Goal: Information Seeking & Learning: Check status

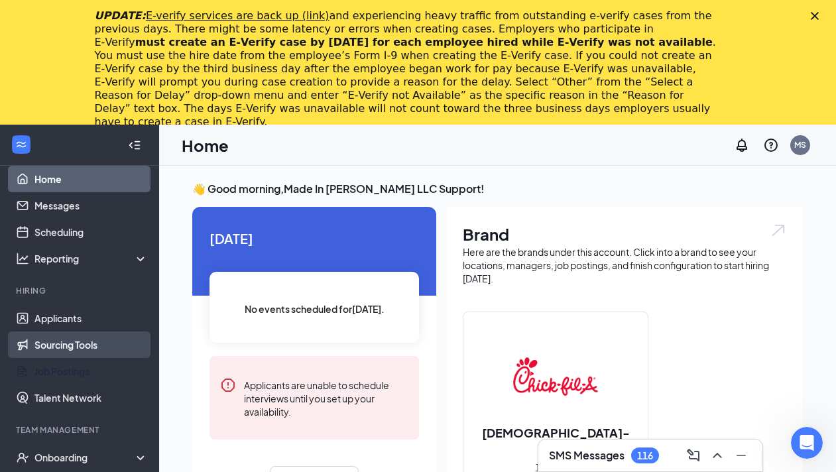
scroll to position [391, 0]
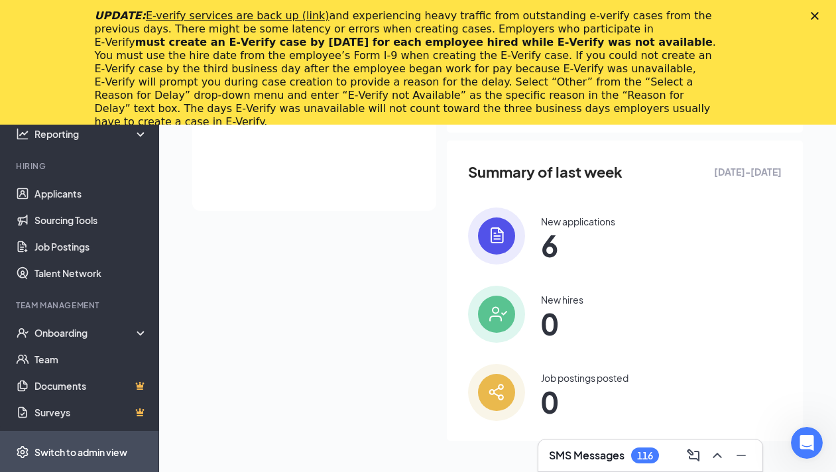
click at [91, 453] on div "Switch to admin view" at bounding box center [80, 451] width 93 height 13
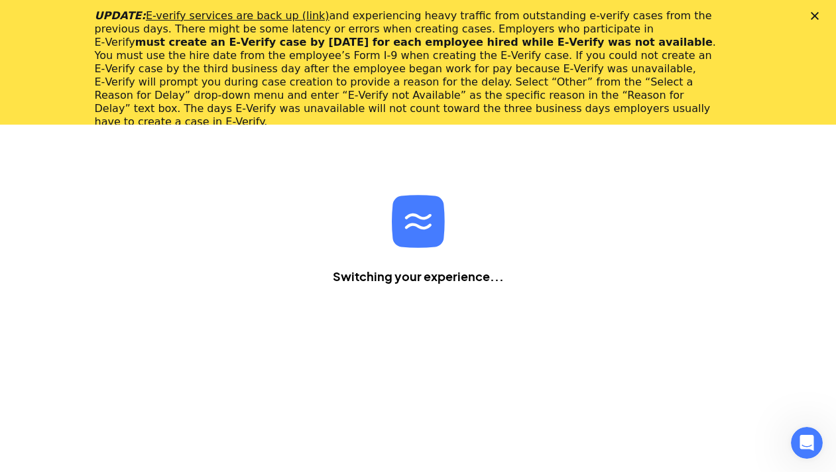
scroll to position [125, 0]
click at [815, 21] on div "UPDATE: E-verify services are back up (link) and experiencing heavy traffic fro…" at bounding box center [418, 68] width 836 height 127
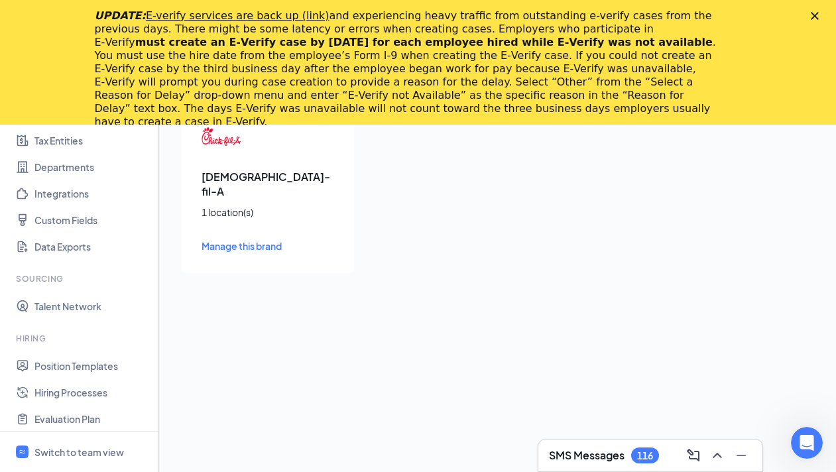
click at [815, 15] on polygon "Close" at bounding box center [815, 16] width 8 height 8
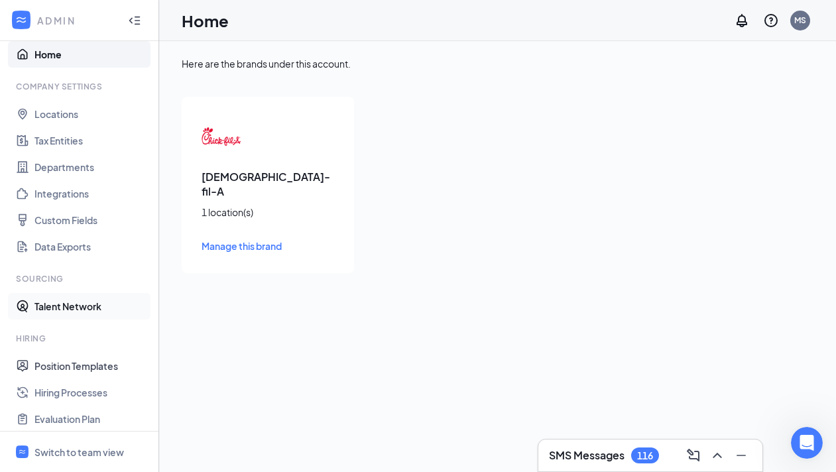
scroll to position [192, 0]
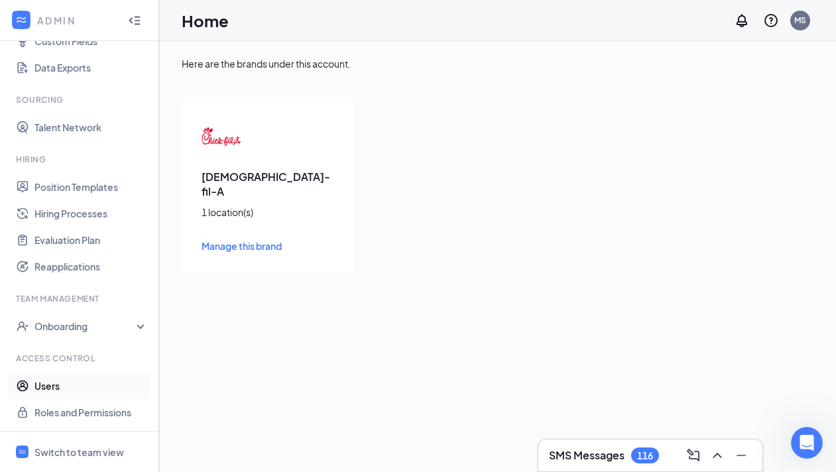
click at [60, 376] on link "Users" at bounding box center [90, 385] width 113 height 27
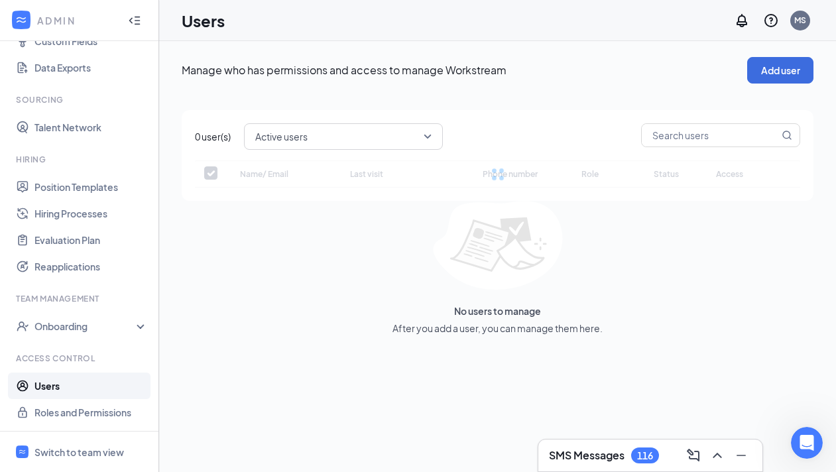
checkbox input "false"
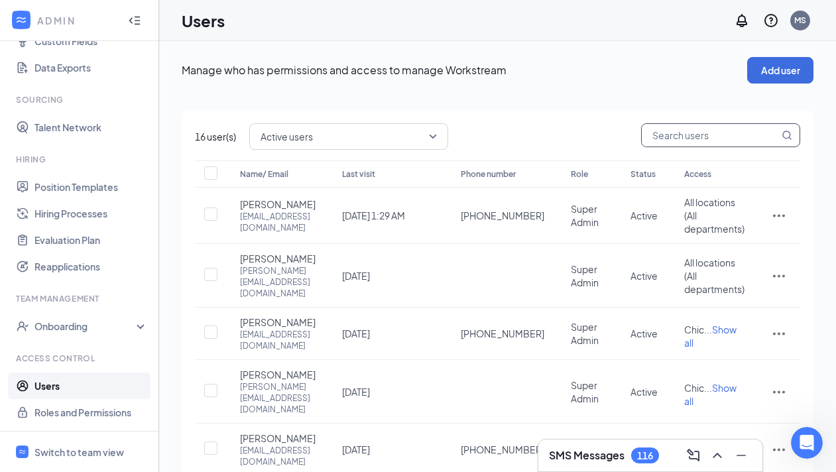
click at [664, 131] on input "text" at bounding box center [710, 135] width 137 height 23
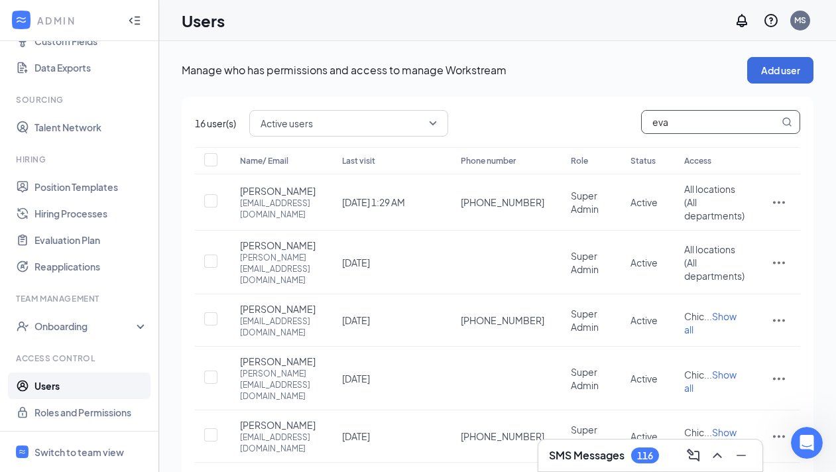
type input "evan"
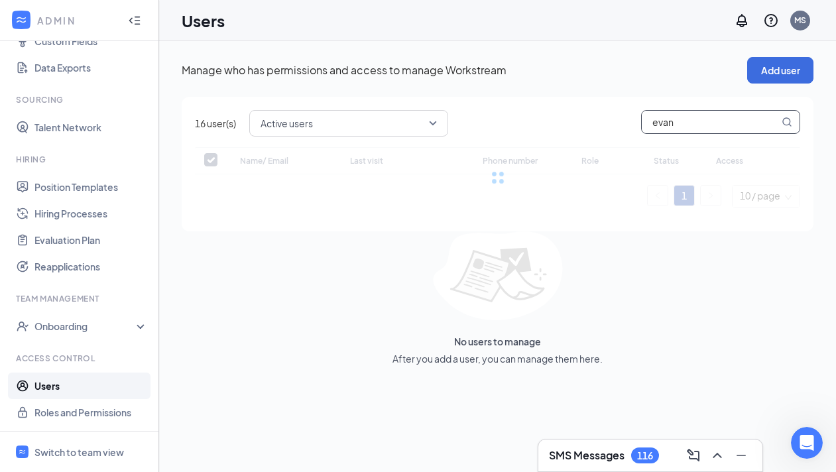
checkbox input "false"
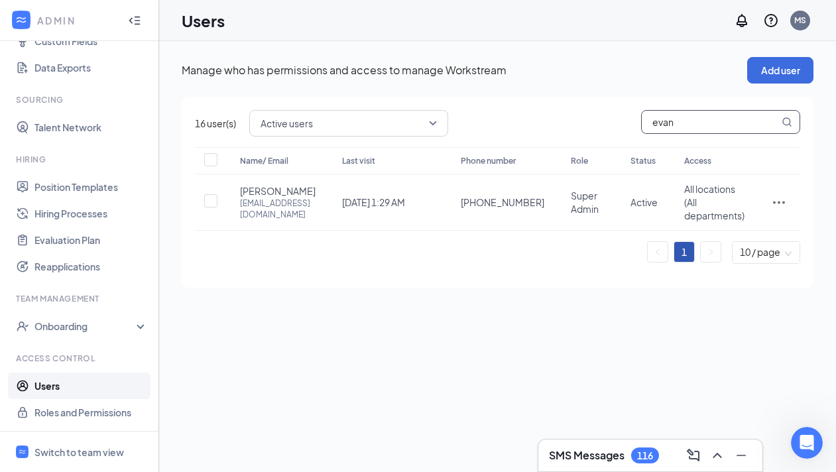
type input "evan"
click at [781, 207] on icon "ActionsIcon" at bounding box center [779, 202] width 16 height 16
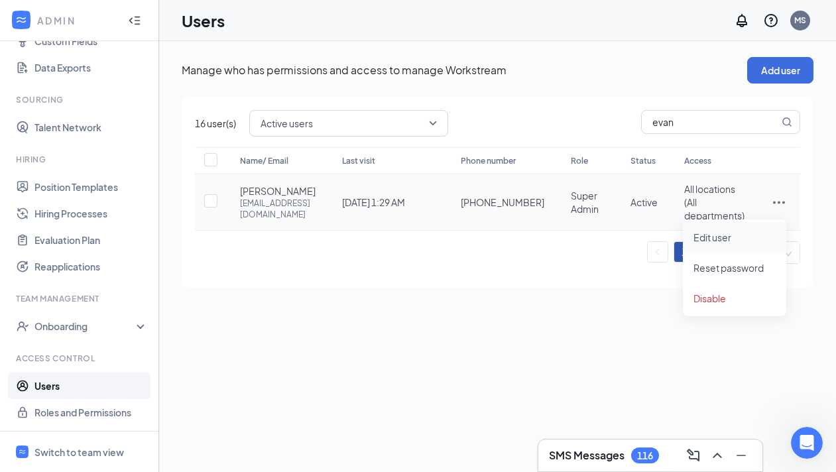
click at [708, 240] on span "Edit user" at bounding box center [712, 237] width 38 height 12
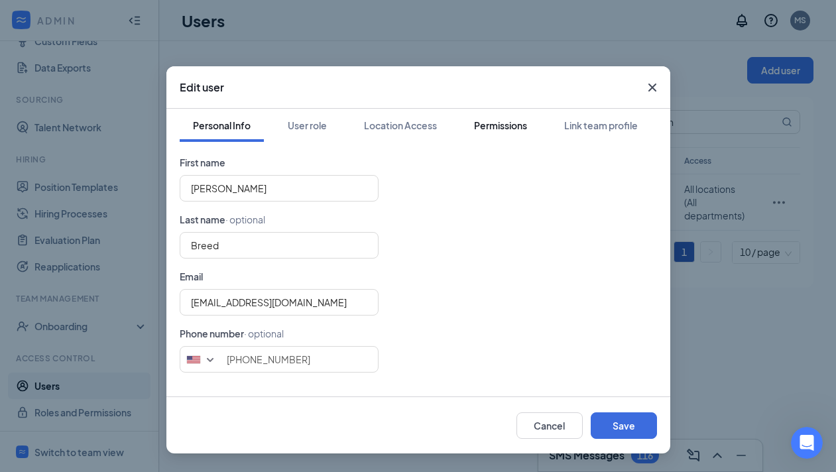
click at [484, 129] on div "Permissions" at bounding box center [500, 125] width 53 height 13
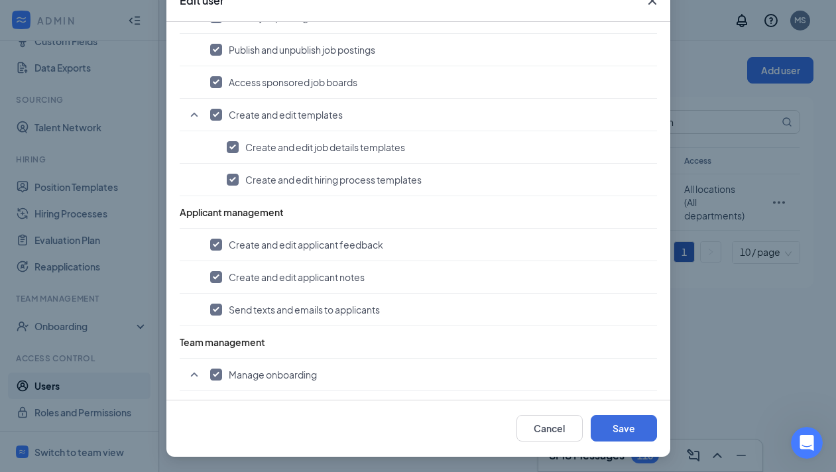
scroll to position [530, 0]
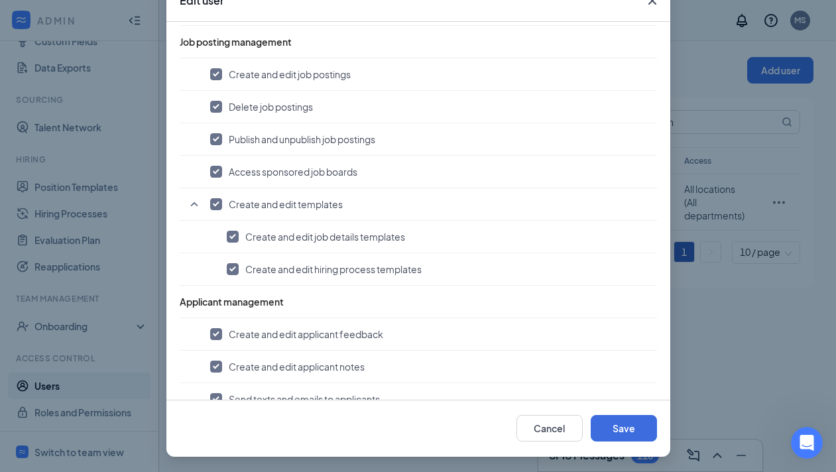
click at [654, 5] on icon "Cross" at bounding box center [652, 1] width 16 height 16
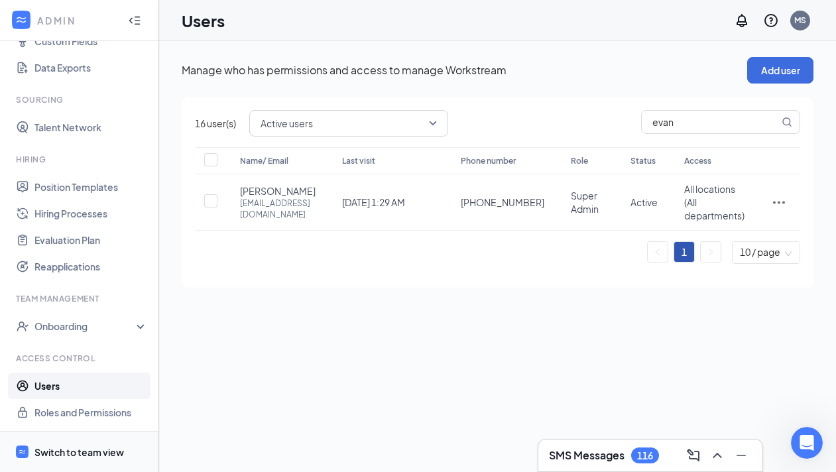
click at [95, 447] on div "Switch to team view" at bounding box center [78, 451] width 89 height 13
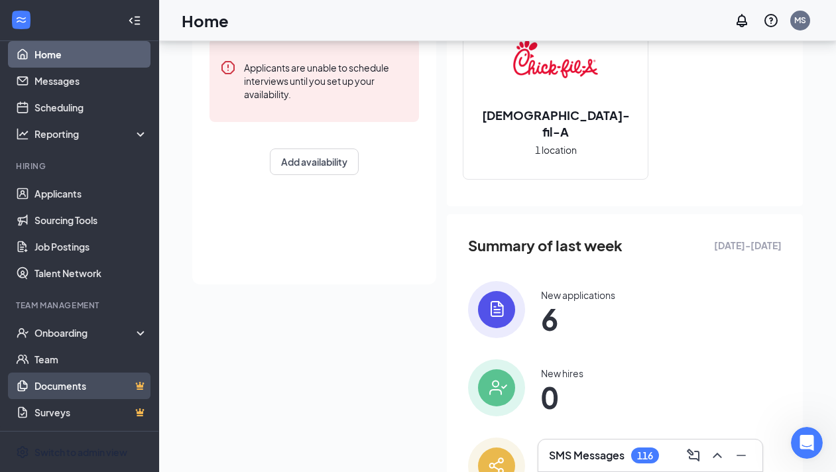
scroll to position [266, 0]
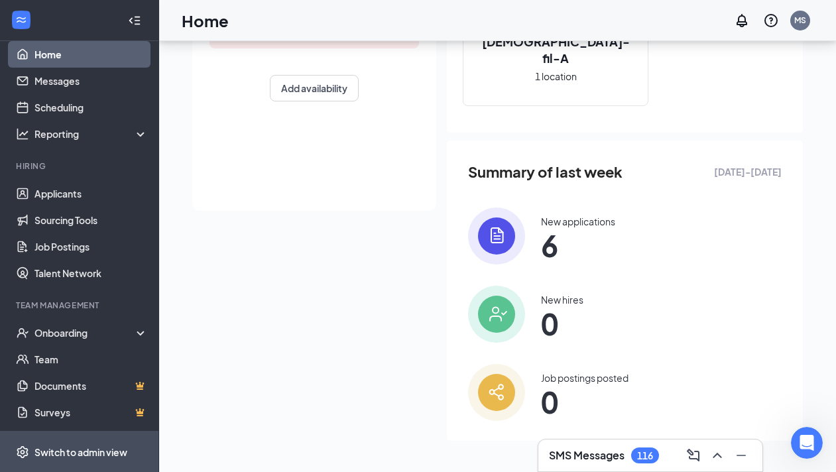
click at [89, 443] on span "Switch to admin view" at bounding box center [90, 451] width 113 height 40
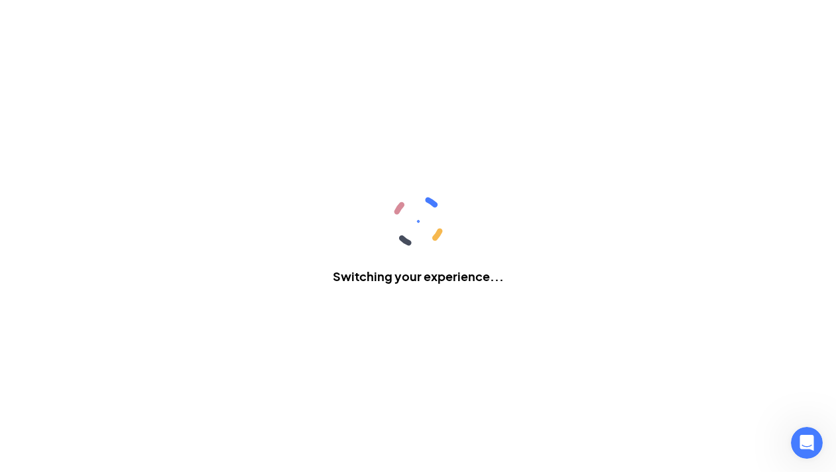
scroll to position [192, 0]
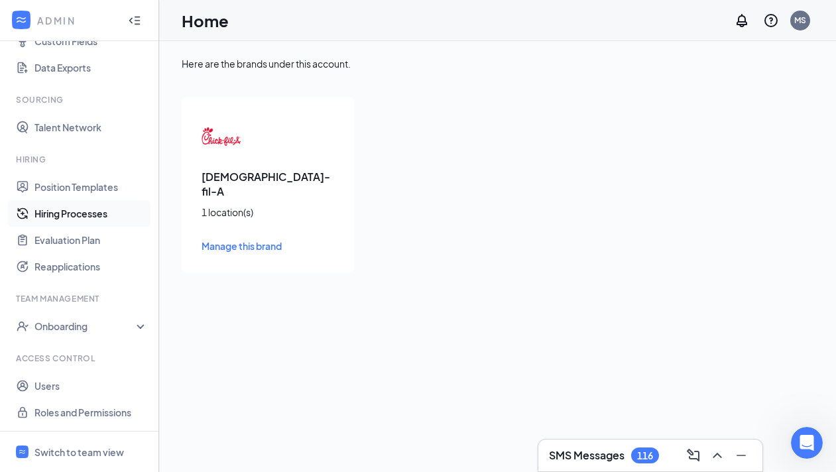
click at [95, 215] on link "Hiring Processes" at bounding box center [90, 213] width 113 height 27
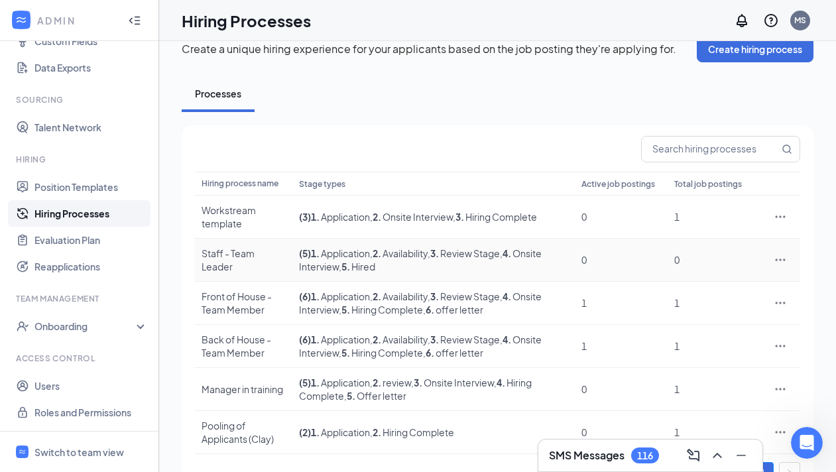
scroll to position [59, 0]
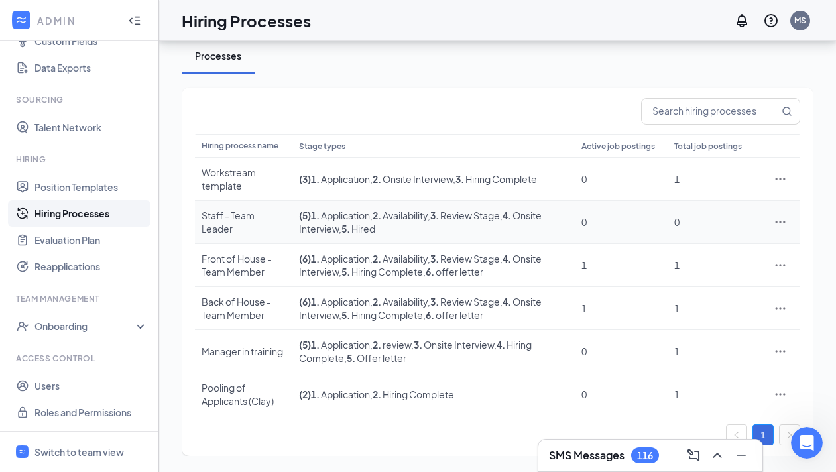
click at [257, 222] on div "Staff - Team Leader" at bounding box center [243, 222] width 84 height 27
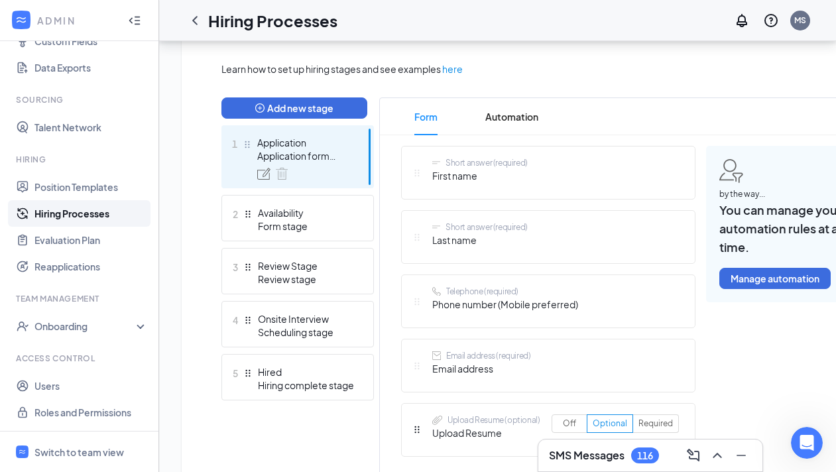
scroll to position [298, 0]
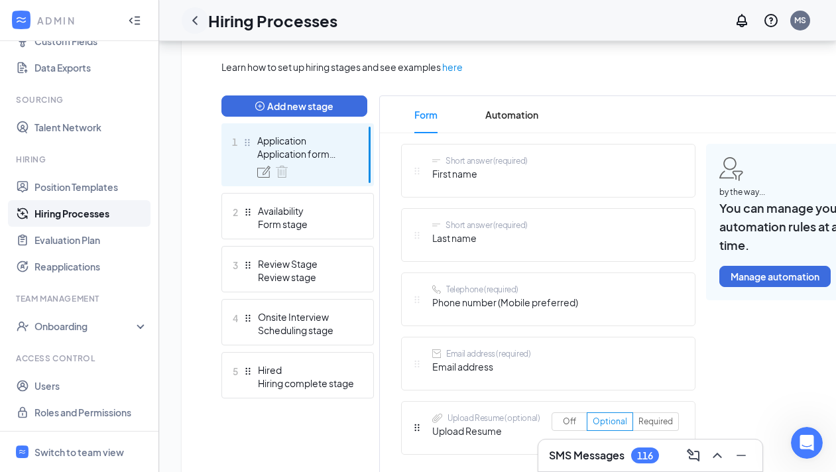
click at [194, 20] on icon "ChevronLeft" at bounding box center [194, 20] width 5 height 9
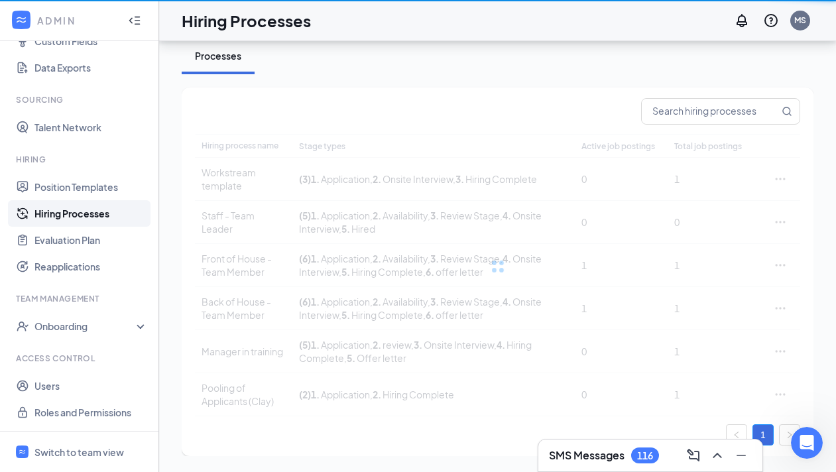
scroll to position [59, 0]
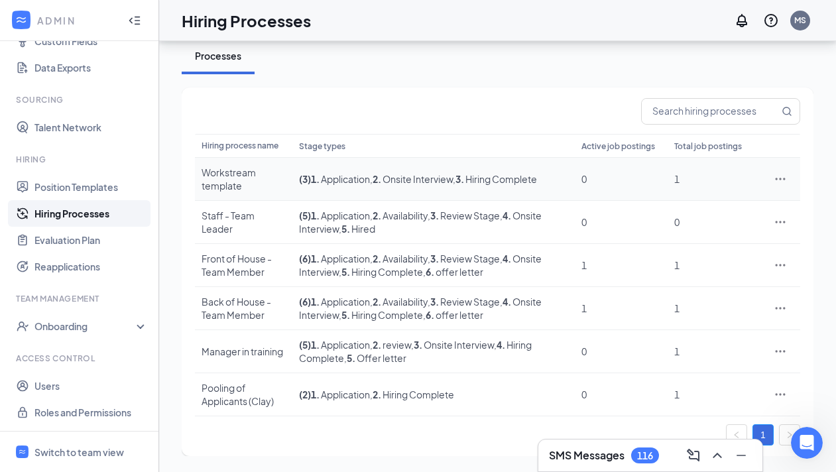
click at [241, 181] on div "Workstream template" at bounding box center [243, 179] width 84 height 27
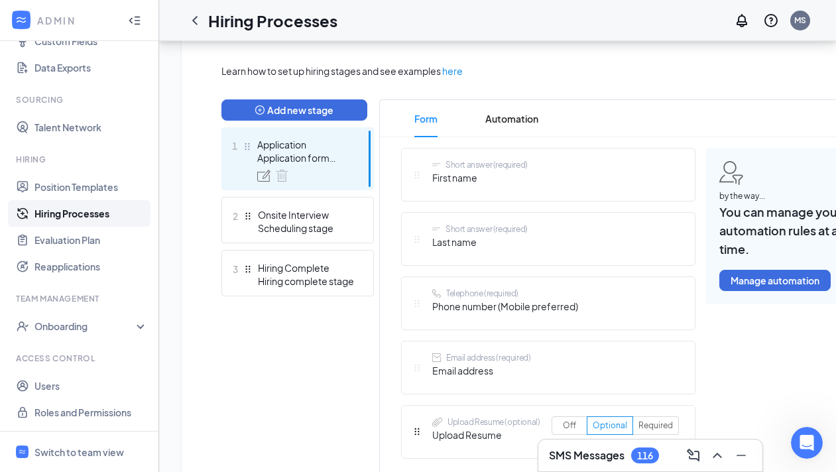
scroll to position [305, 0]
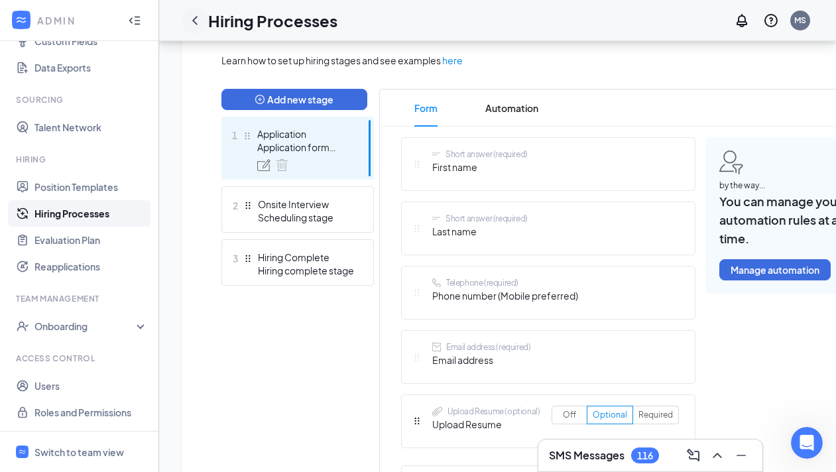
click at [203, 23] on div at bounding box center [195, 20] width 27 height 27
click at [196, 23] on icon "ChevronLeft" at bounding box center [194, 20] width 5 height 9
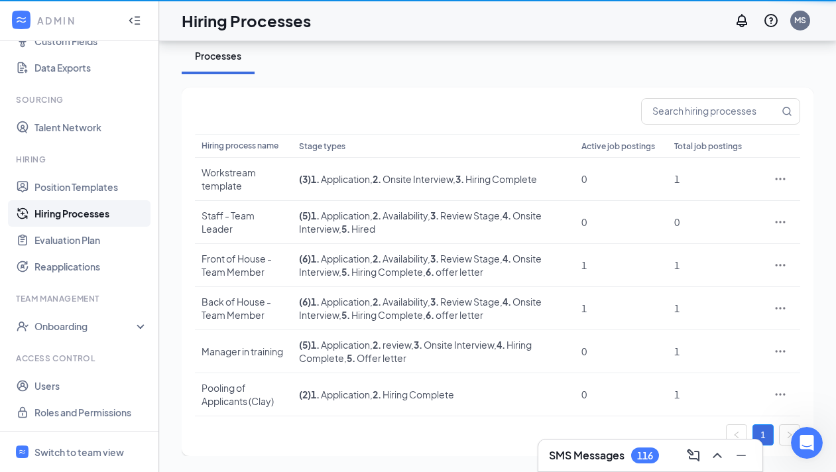
scroll to position [59, 0]
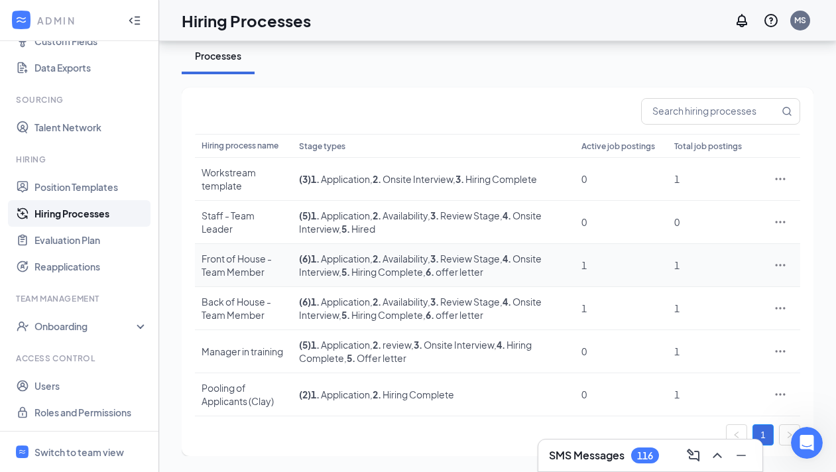
click at [258, 266] on div "Front of House - Team Member" at bounding box center [243, 265] width 84 height 27
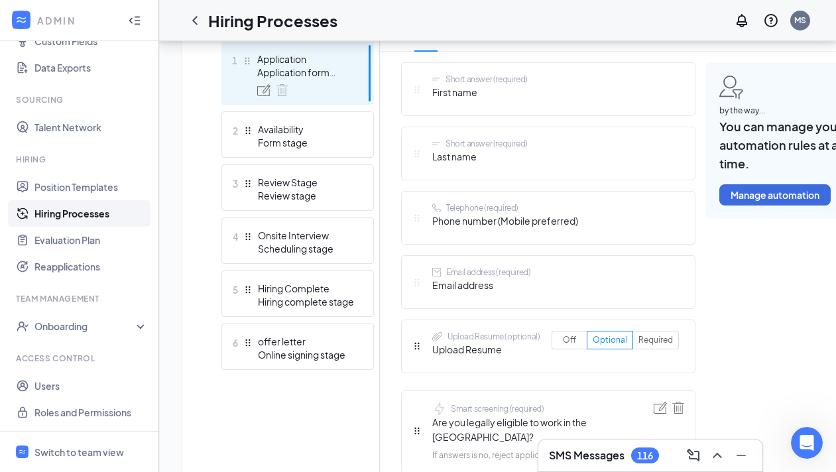
scroll to position [382, 0]
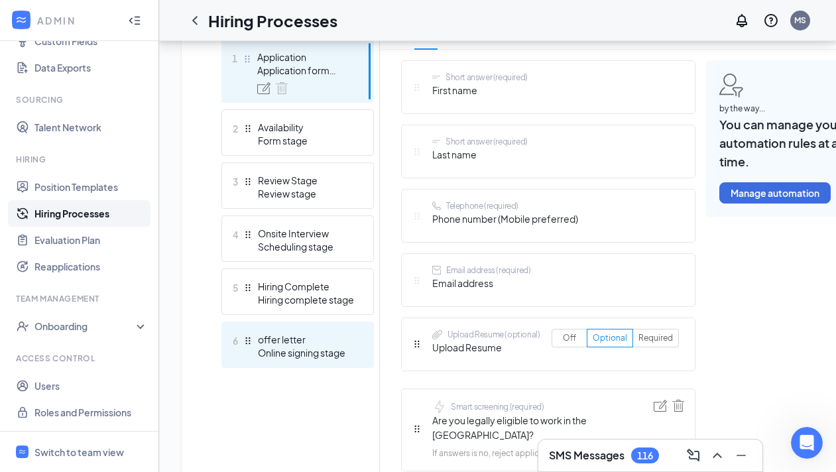
click at [322, 349] on div "Online signing stage" at bounding box center [306, 352] width 97 height 13
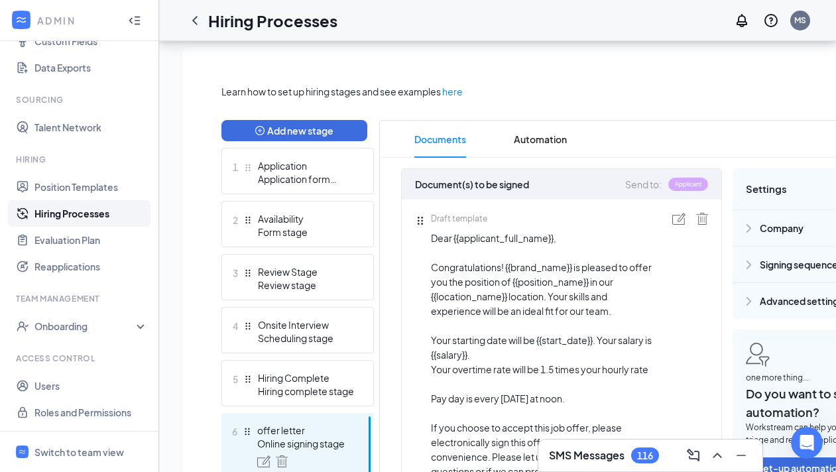
scroll to position [254, 0]
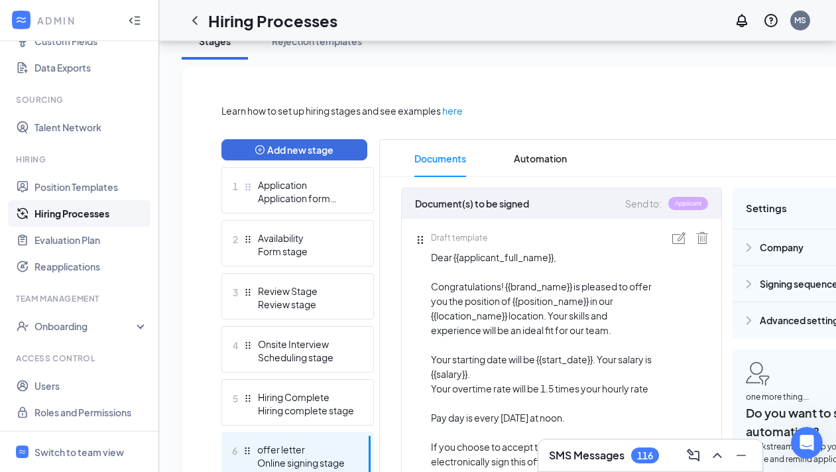
click at [681, 234] on img at bounding box center [678, 238] width 13 height 12
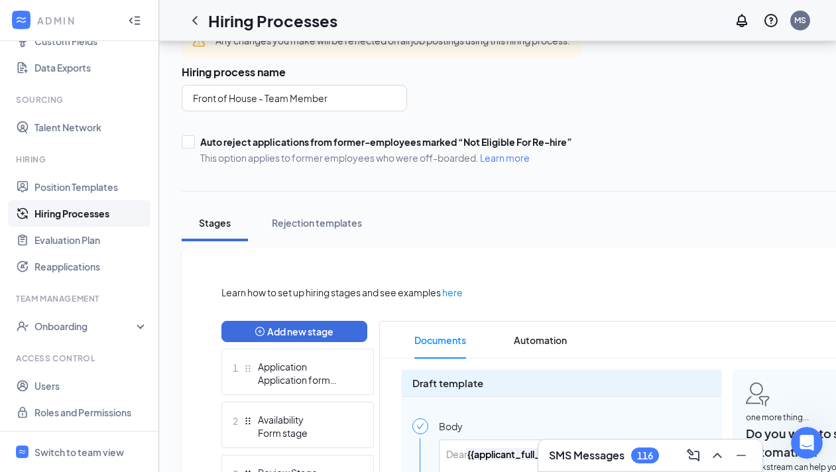
scroll to position [47, 0]
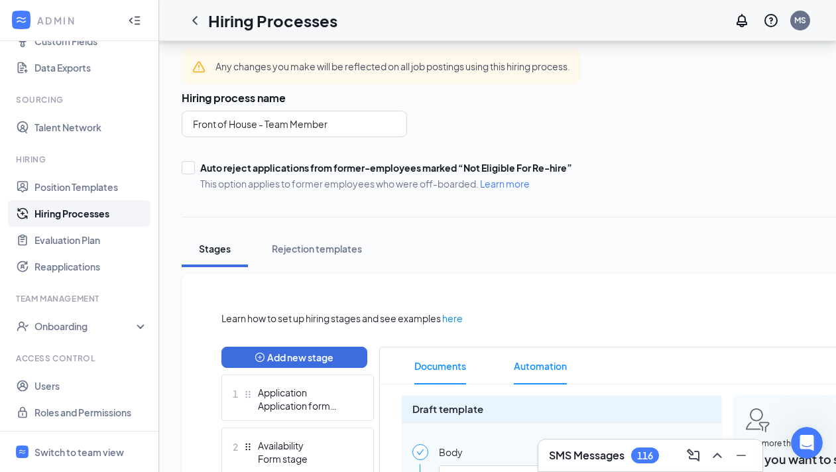
click at [536, 363] on span "Automation" at bounding box center [540, 365] width 53 height 37
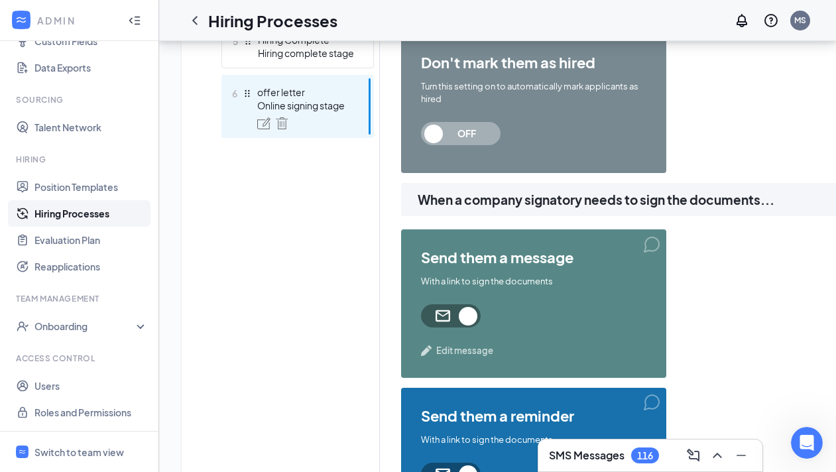
scroll to position [614, 0]
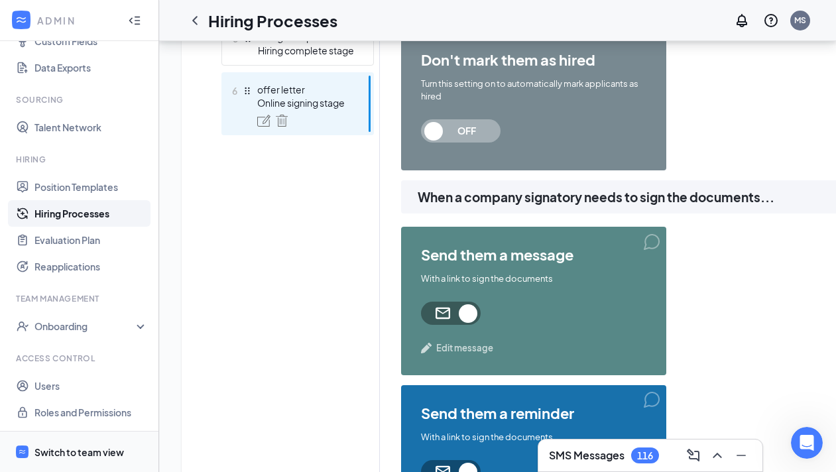
click at [103, 450] on div "Switch to team view" at bounding box center [78, 451] width 89 height 13
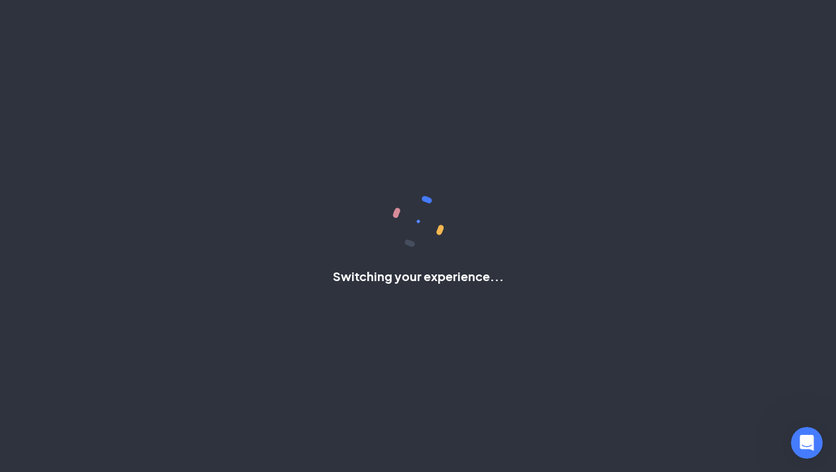
scroll to position [13, 0]
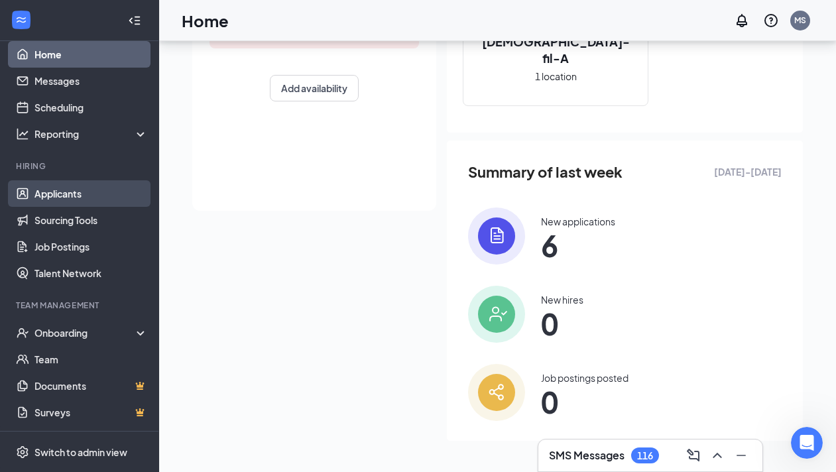
click at [92, 191] on link "Applicants" at bounding box center [90, 193] width 113 height 27
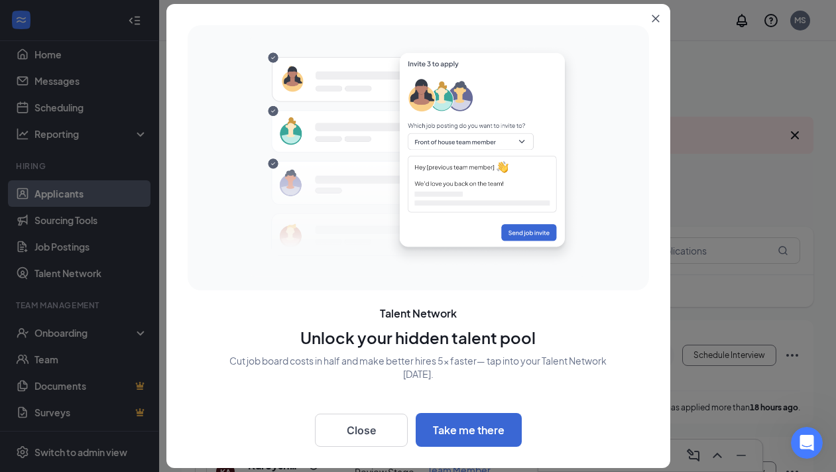
click at [659, 11] on button "Close" at bounding box center [658, 16] width 24 height 24
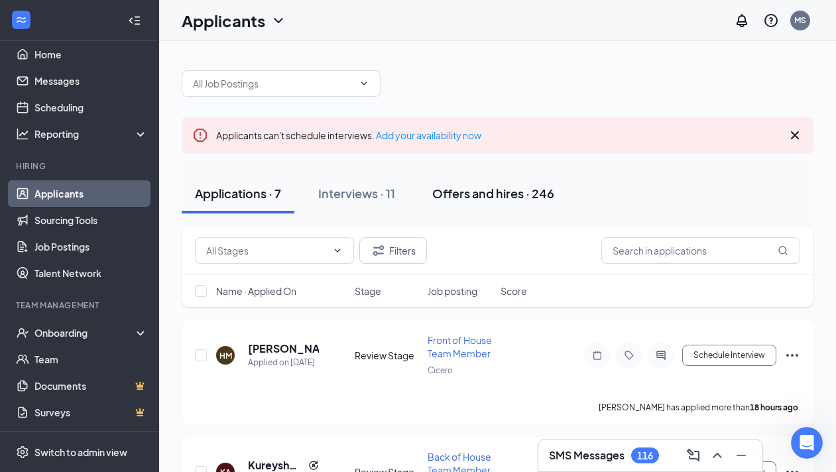
click at [456, 197] on div "Offers and hires · 246" at bounding box center [493, 193] width 122 height 17
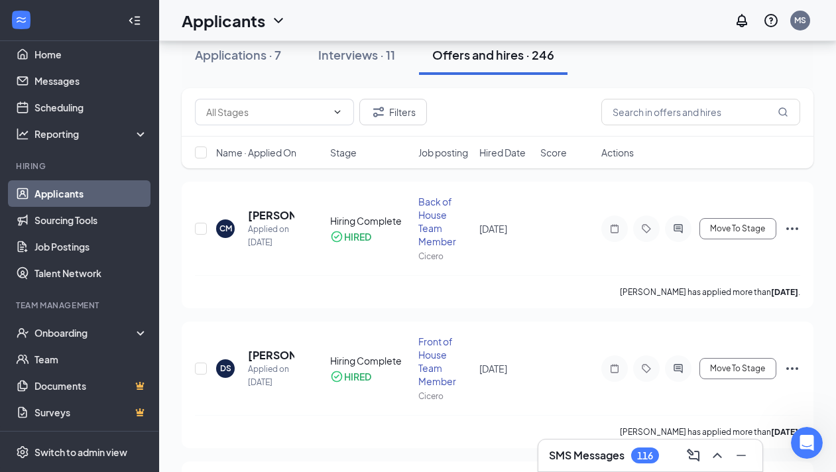
scroll to position [141, 0]
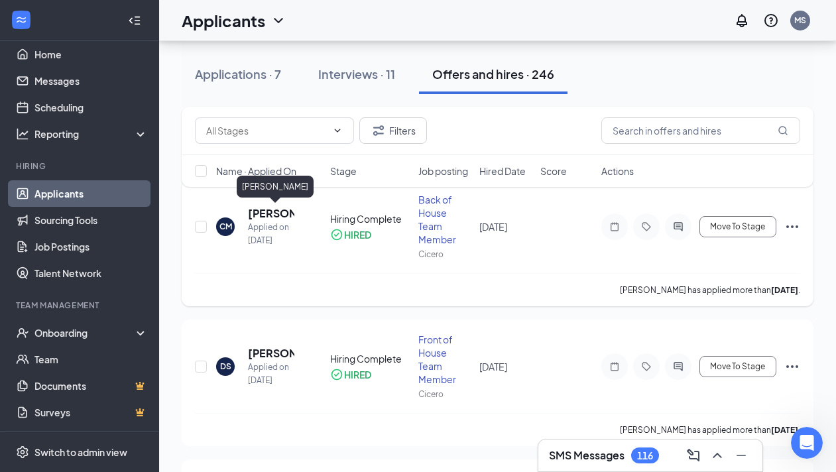
click at [272, 213] on h5 "[PERSON_NAME]" at bounding box center [271, 213] width 46 height 15
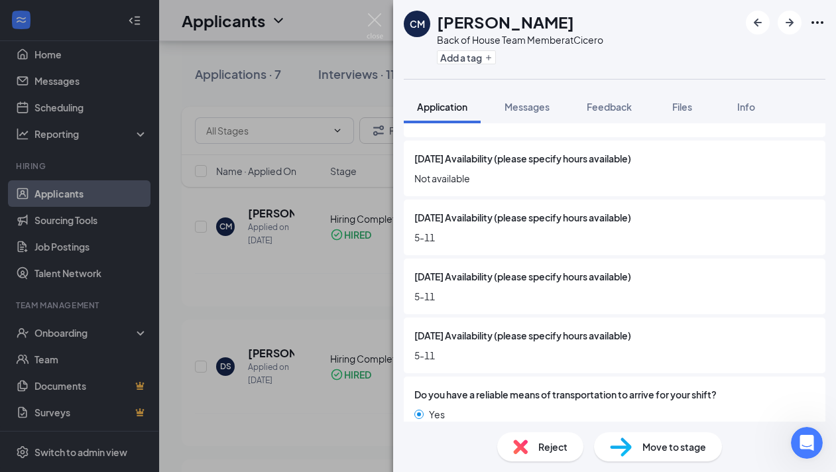
scroll to position [1141, 0]
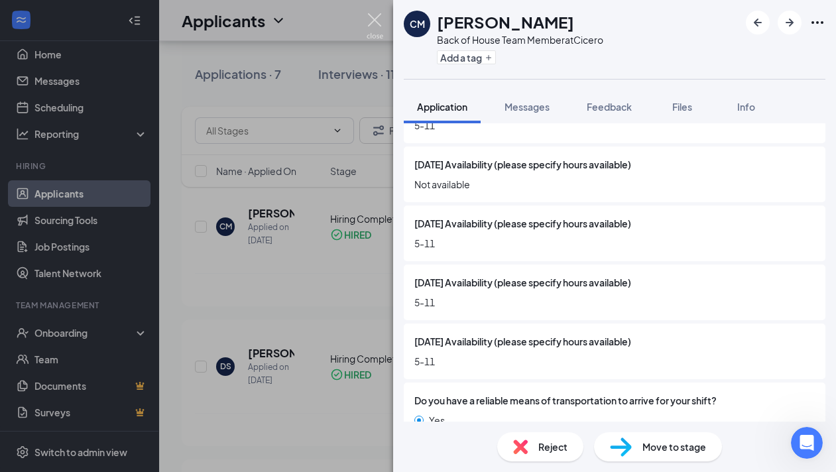
click at [374, 17] on img at bounding box center [375, 26] width 17 height 26
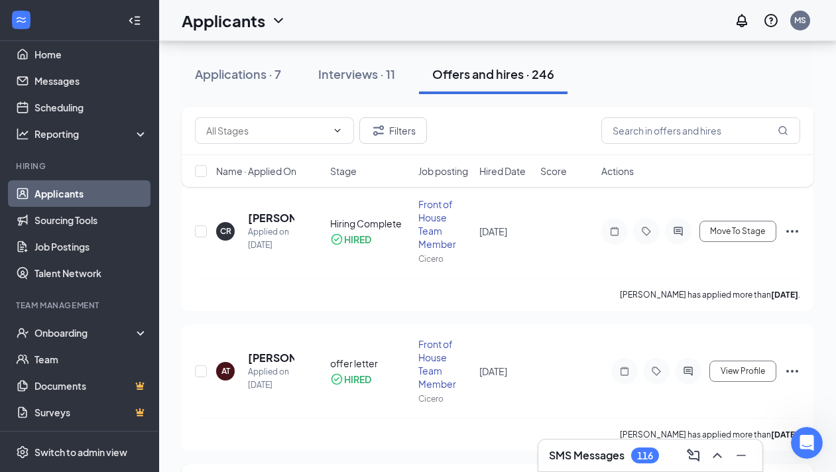
scroll to position [828, 0]
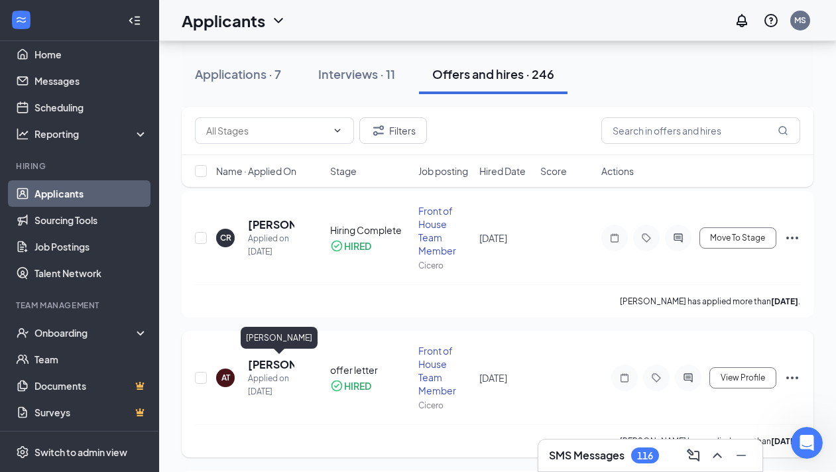
click at [279, 362] on h5 "[PERSON_NAME]" at bounding box center [271, 364] width 46 height 15
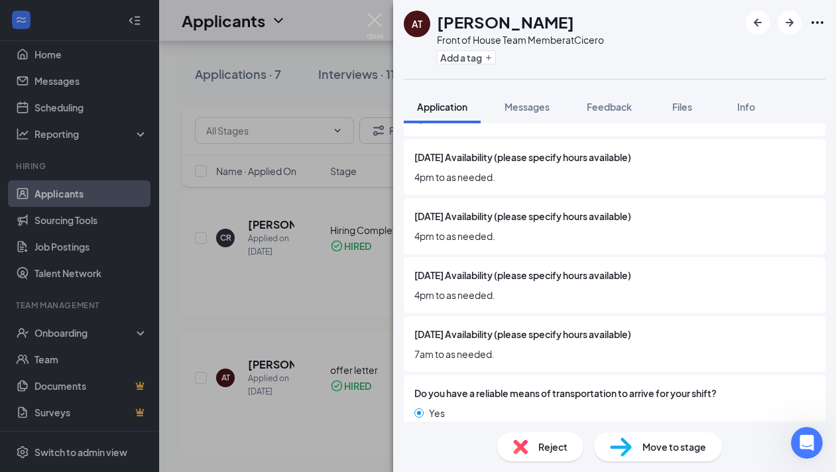
scroll to position [1548, 0]
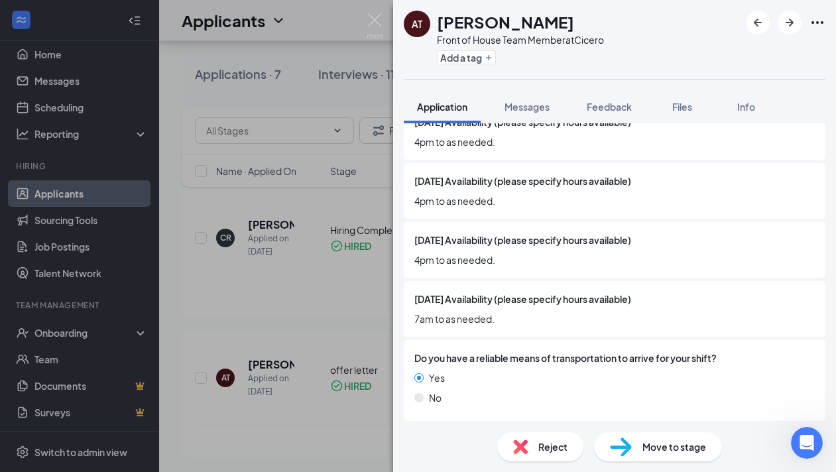
click at [414, 435] on icon "ChevronDown" at bounding box center [411, 437] width 9 height 5
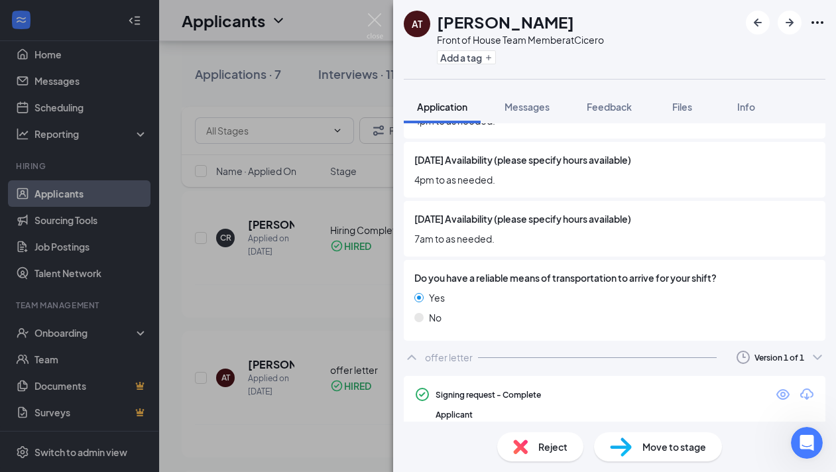
click at [412, 349] on icon "ChevronUp" at bounding box center [412, 357] width 16 height 16
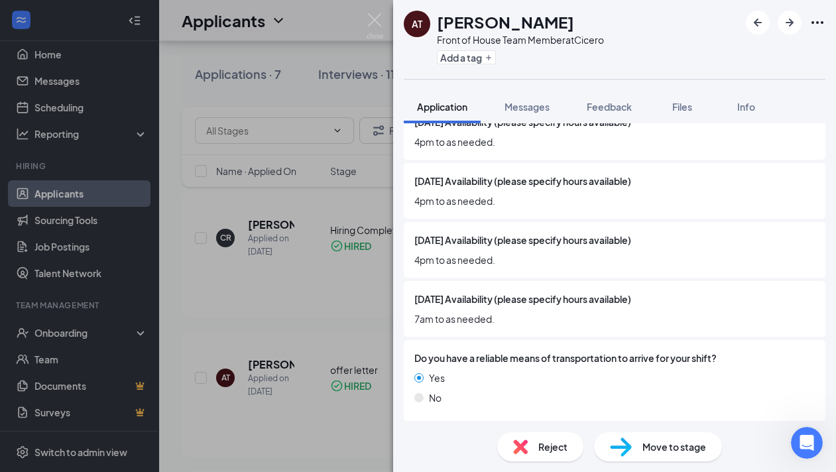
click at [411, 429] on icon "ChevronDown" at bounding box center [412, 437] width 16 height 16
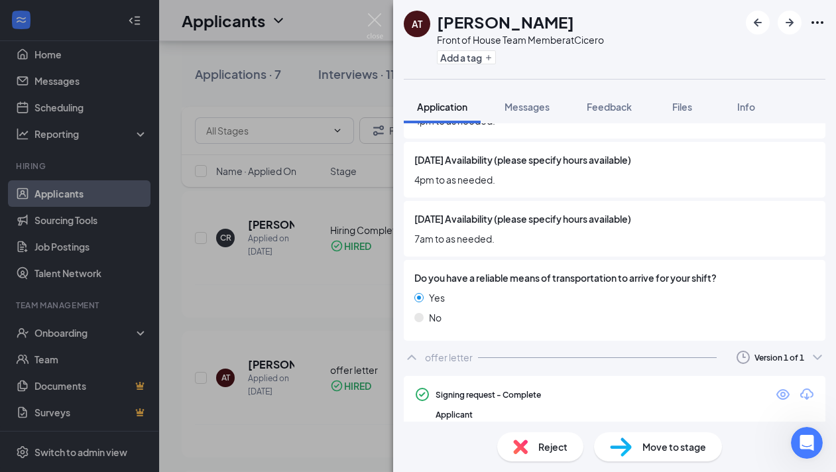
click at [415, 349] on icon "ChevronUp" at bounding box center [412, 357] width 16 height 16
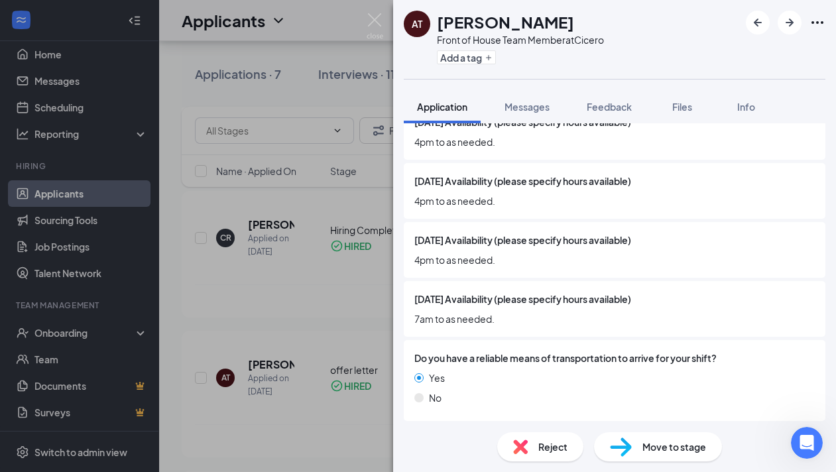
scroll to position [1542, 0]
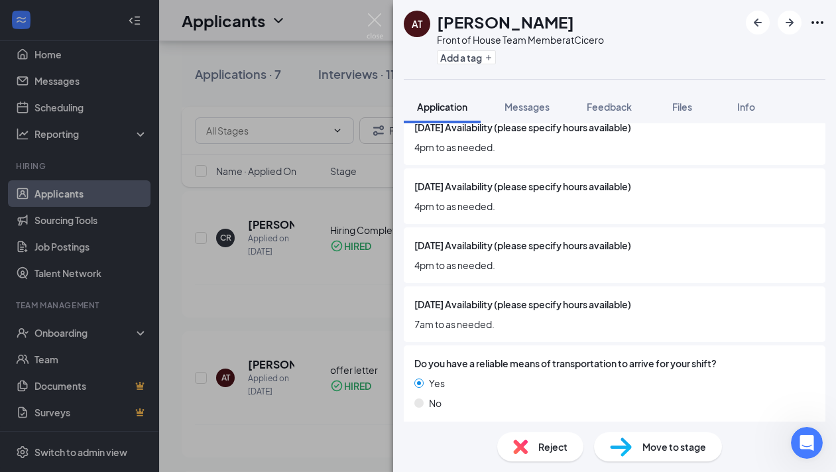
click at [410, 435] on icon "ChevronDown" at bounding box center [412, 443] width 16 height 16
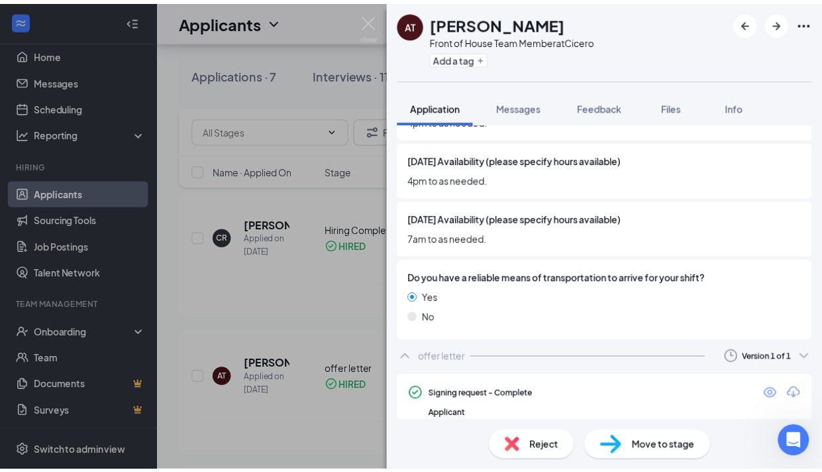
scroll to position [1626, 0]
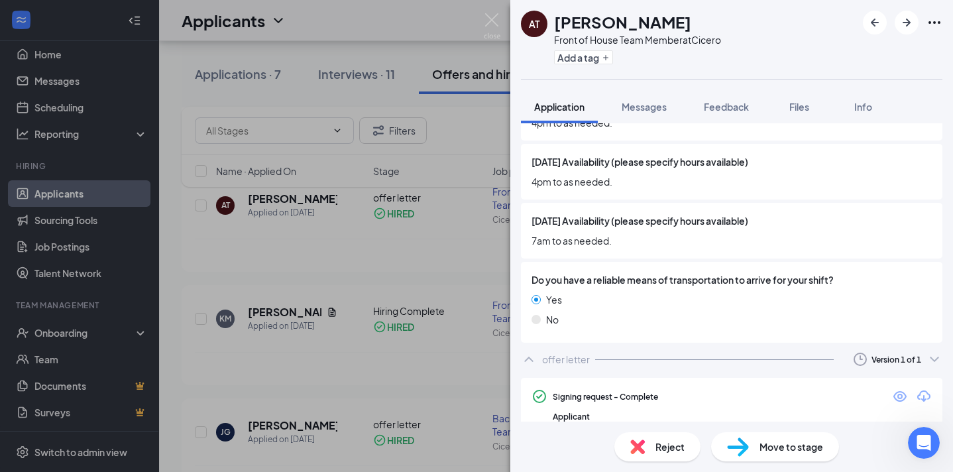
click at [835, 117] on div "Application Messages Feedback Files Info" at bounding box center [731, 106] width 443 height 33
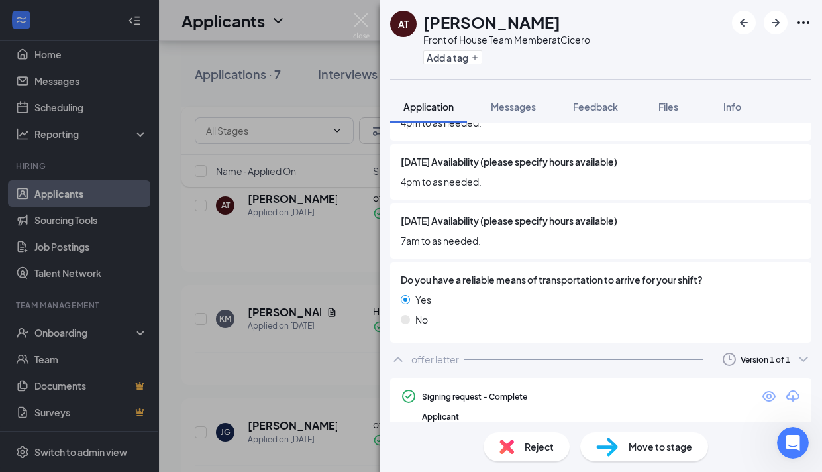
scroll to position [1622, 0]
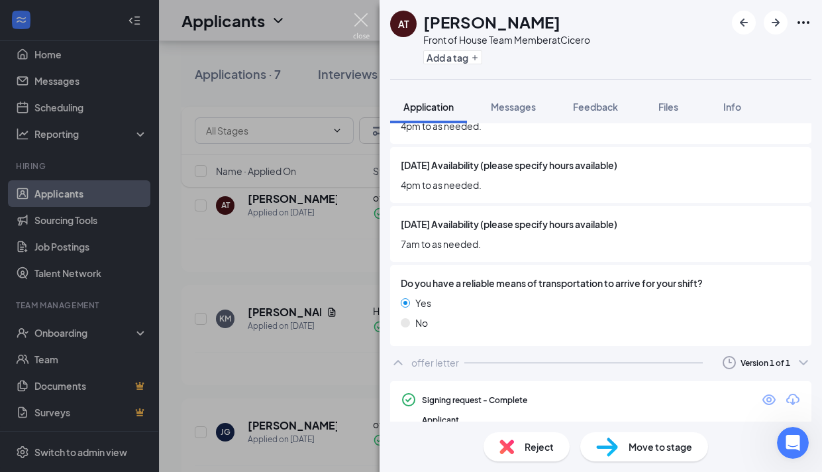
click at [367, 20] on img at bounding box center [361, 26] width 17 height 26
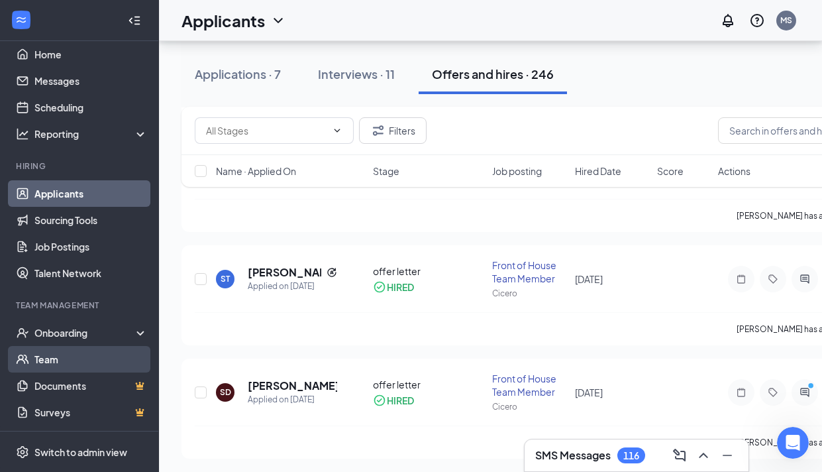
scroll to position [1504, 0]
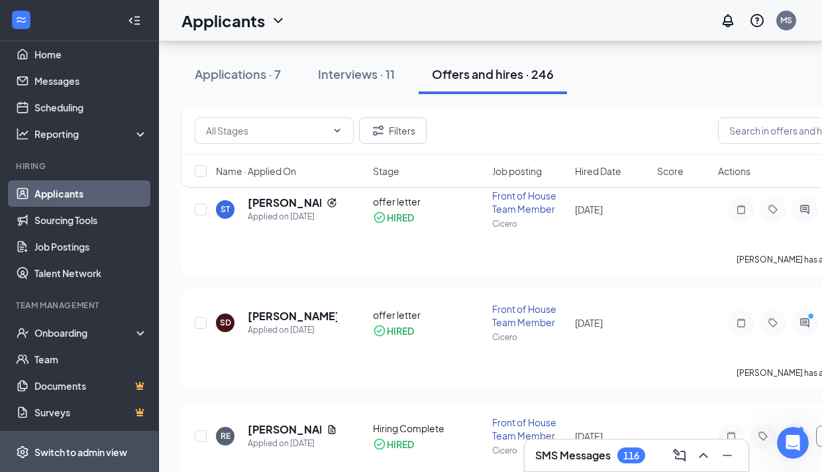
click at [85, 455] on div "Switch to admin view" at bounding box center [80, 451] width 93 height 13
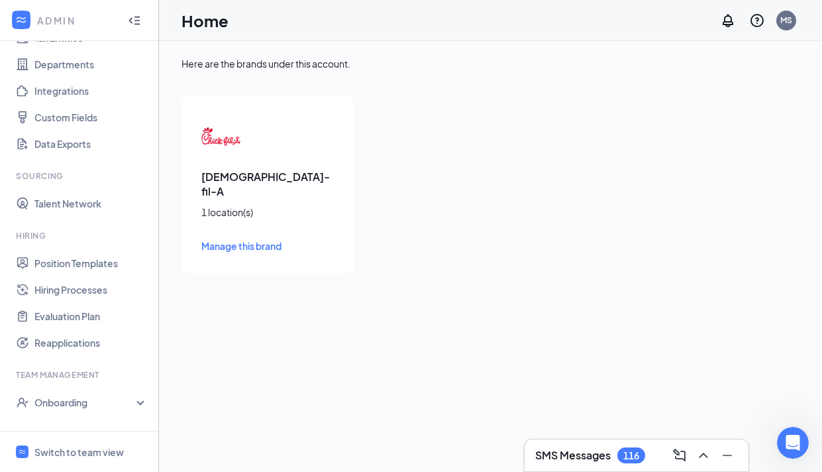
scroll to position [120, 0]
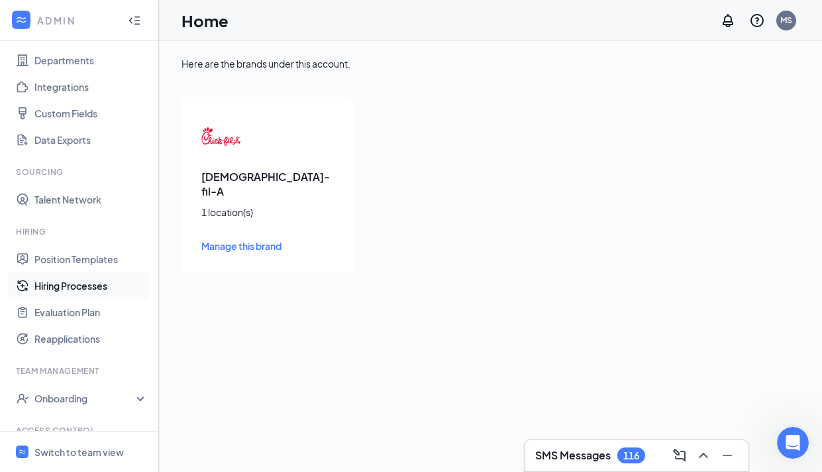
click at [100, 278] on link "Hiring Processes" at bounding box center [90, 285] width 113 height 27
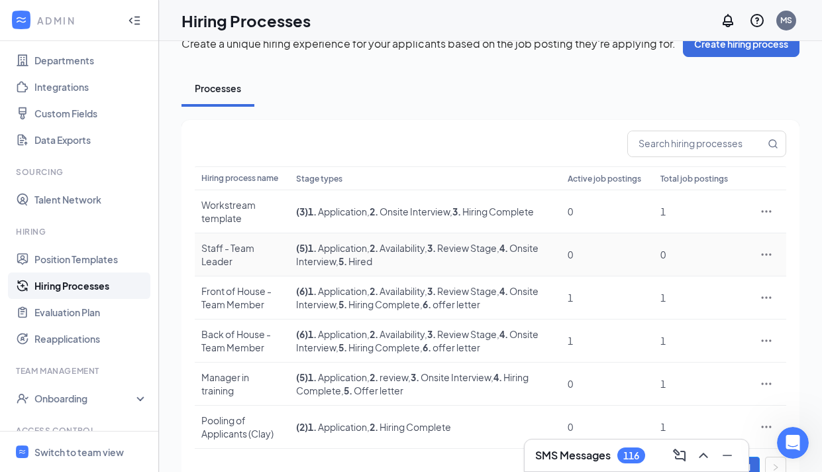
scroll to position [32, 0]
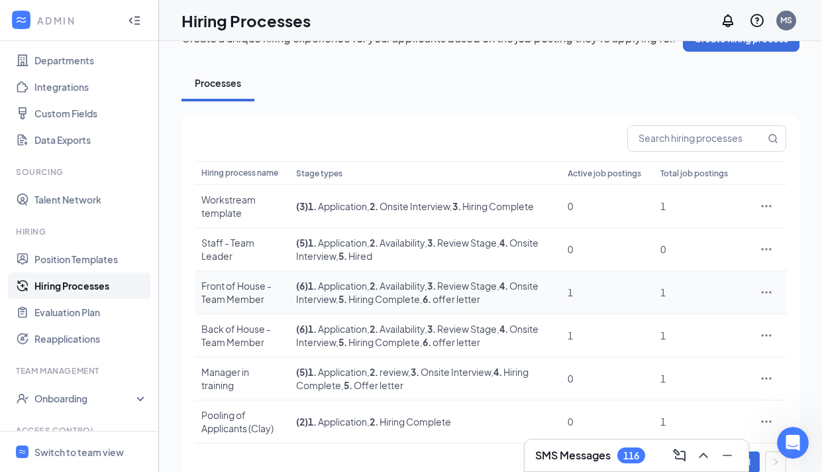
click at [240, 299] on div "Front of House - Team Member" at bounding box center [242, 292] width 82 height 27
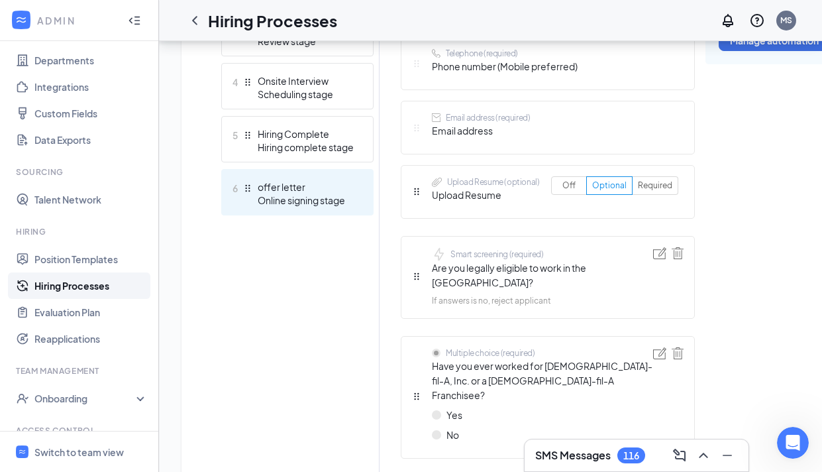
click at [319, 194] on div "Online signing stage" at bounding box center [306, 200] width 97 height 13
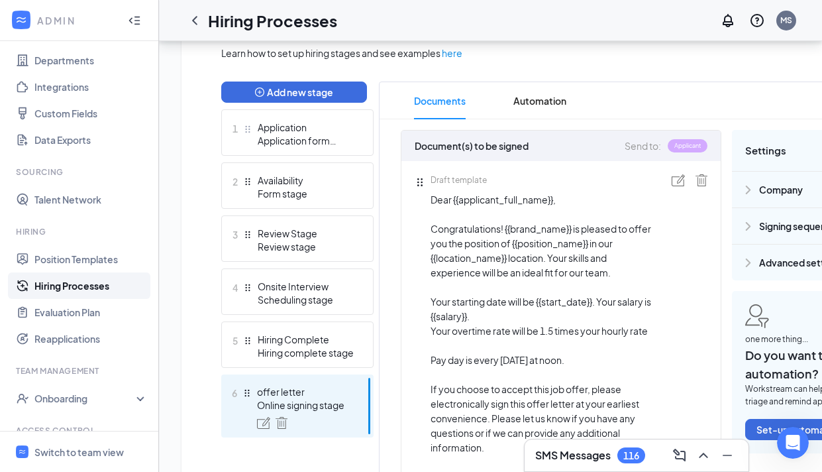
scroll to position [158, 0]
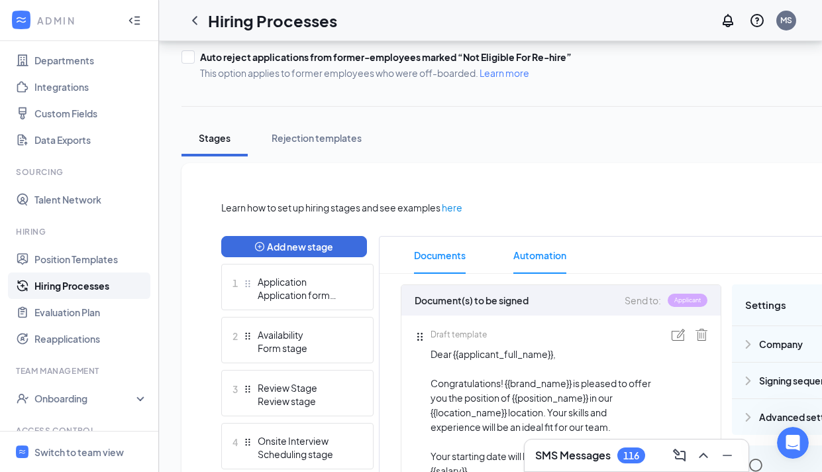
click at [541, 250] on span "Automation" at bounding box center [540, 255] width 53 height 37
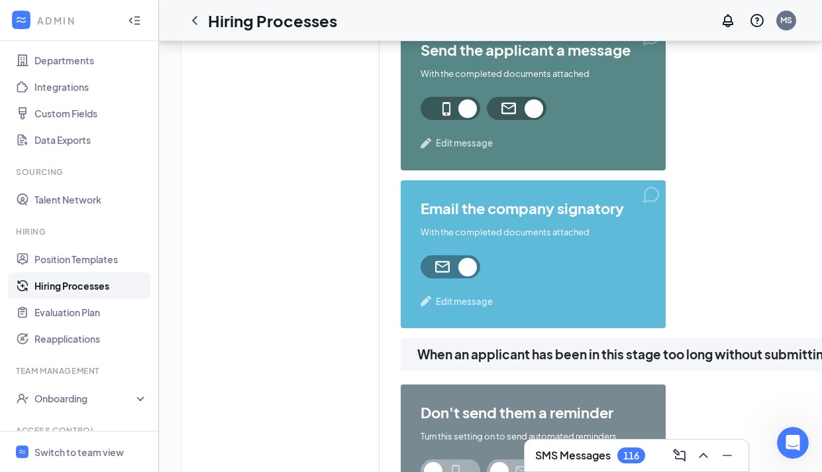
scroll to position [1339, 0]
click at [473, 300] on span "Edit message" at bounding box center [464, 300] width 57 height 13
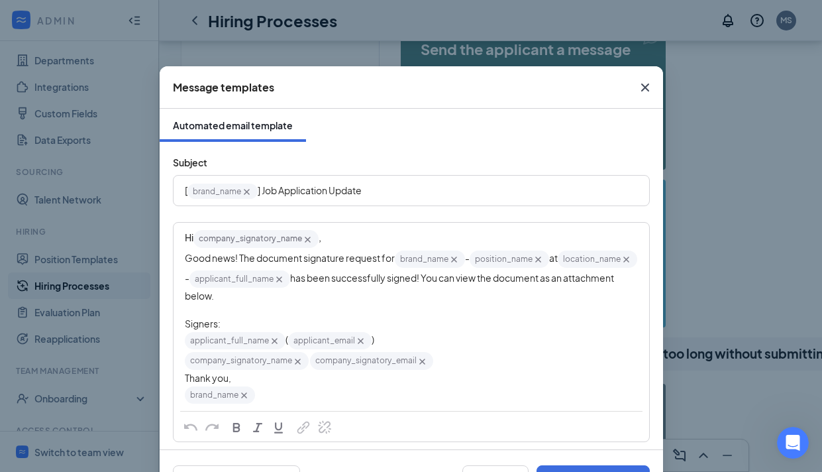
click at [642, 84] on icon "Cross" at bounding box center [645, 88] width 8 height 8
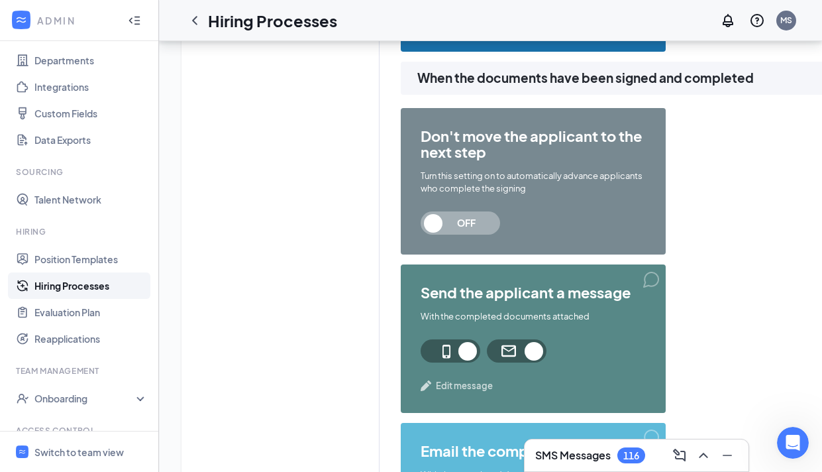
scroll to position [1097, 0]
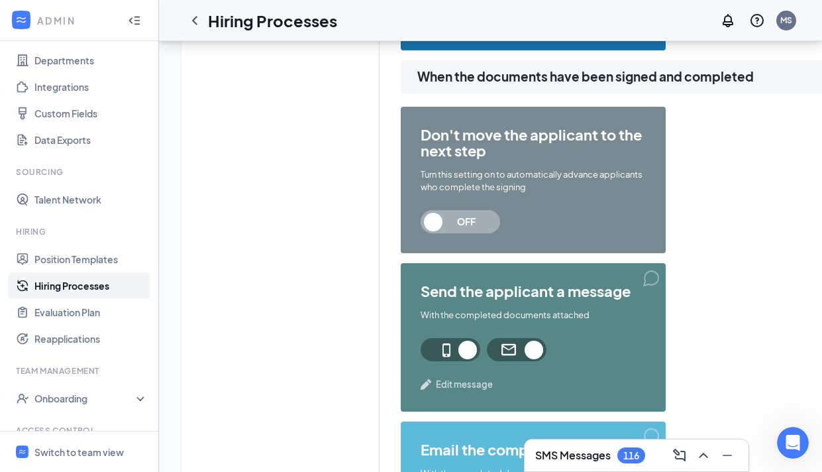
click at [469, 387] on span "Edit message" at bounding box center [464, 384] width 57 height 13
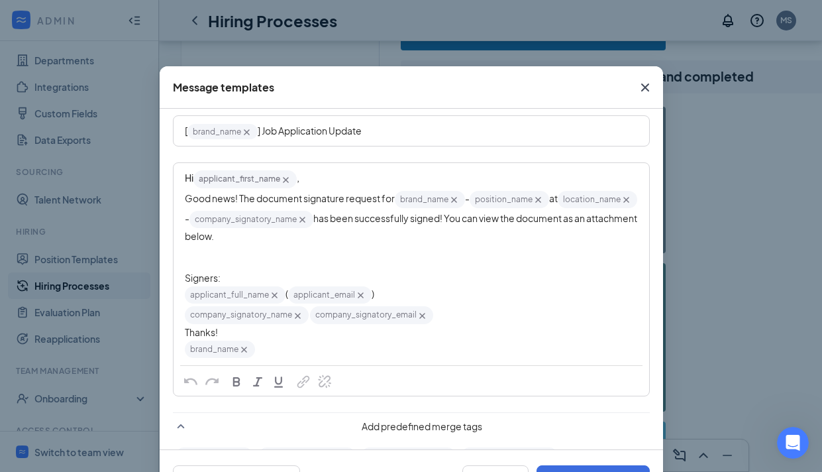
scroll to position [0, 0]
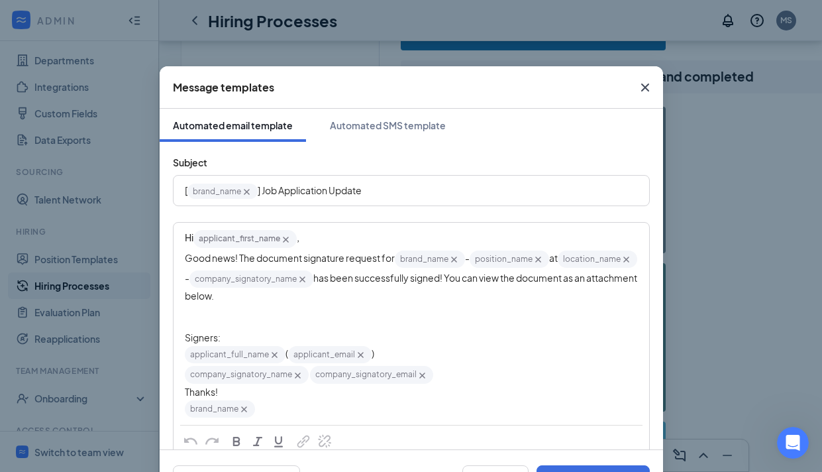
click at [648, 89] on icon "Cross" at bounding box center [646, 88] width 16 height 16
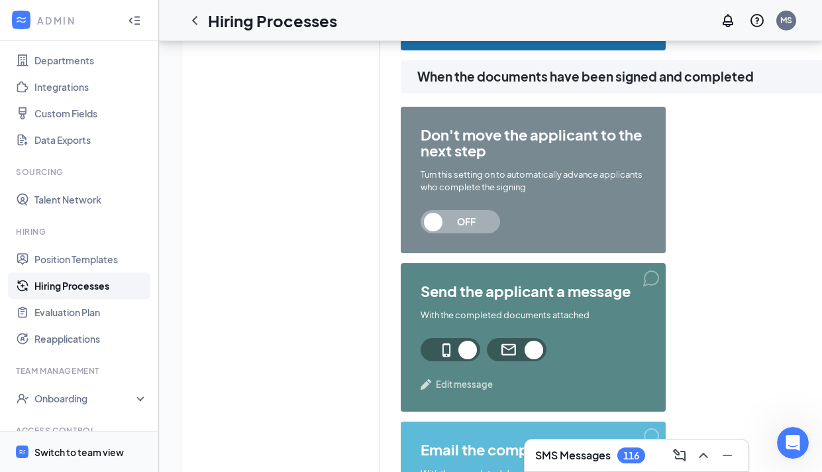
click at [71, 450] on div "Switch to team view" at bounding box center [78, 451] width 89 height 13
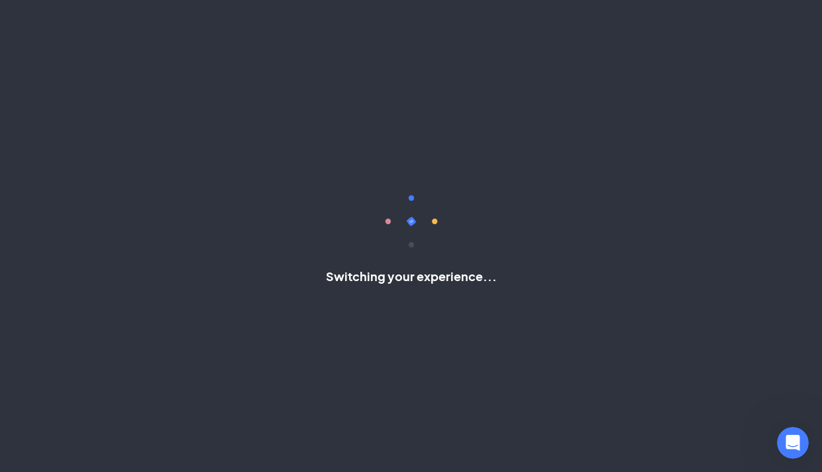
scroll to position [13, 0]
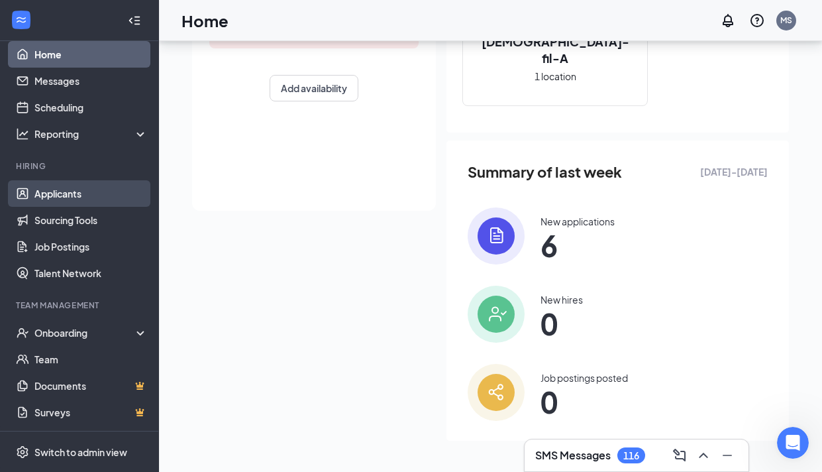
click at [60, 194] on link "Applicants" at bounding box center [90, 193] width 113 height 27
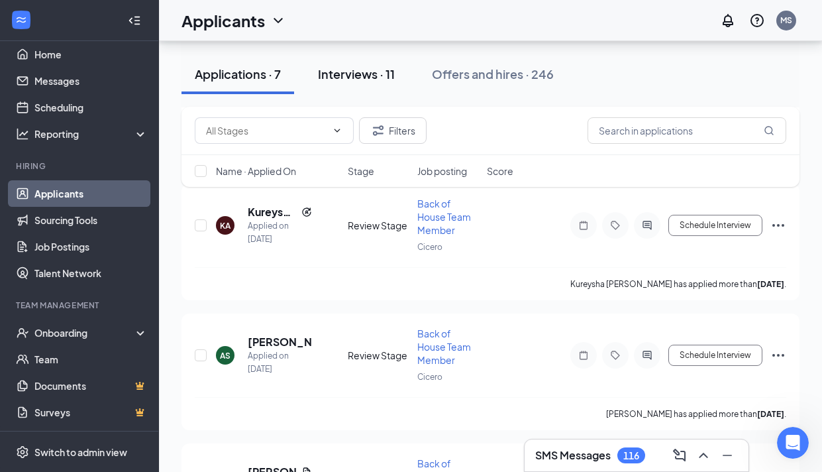
click at [375, 69] on div "Interviews · 11" at bounding box center [356, 74] width 77 height 17
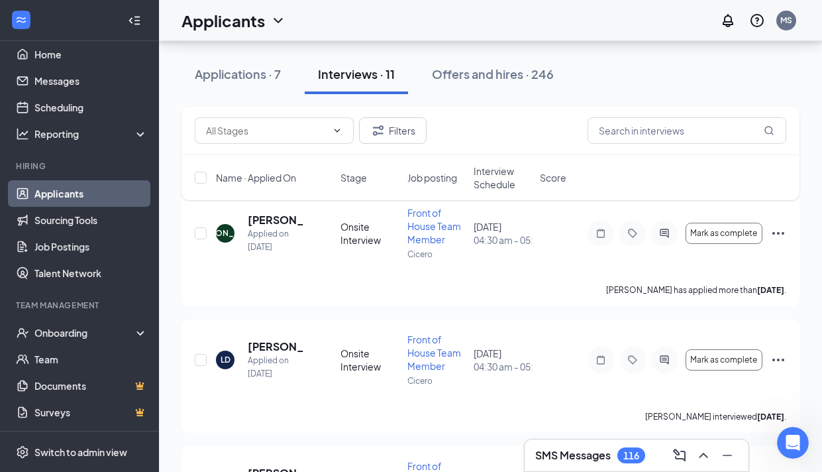
scroll to position [271, 0]
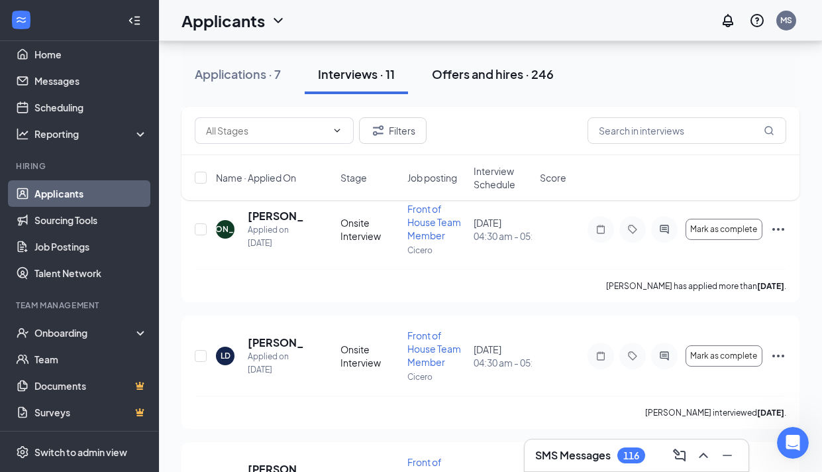
click at [508, 72] on div "Offers and hires · 246" at bounding box center [493, 74] width 122 height 17
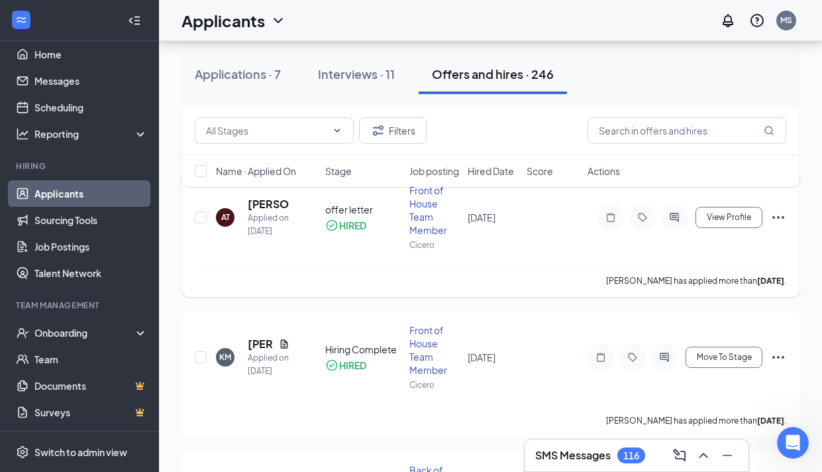
scroll to position [998, 0]
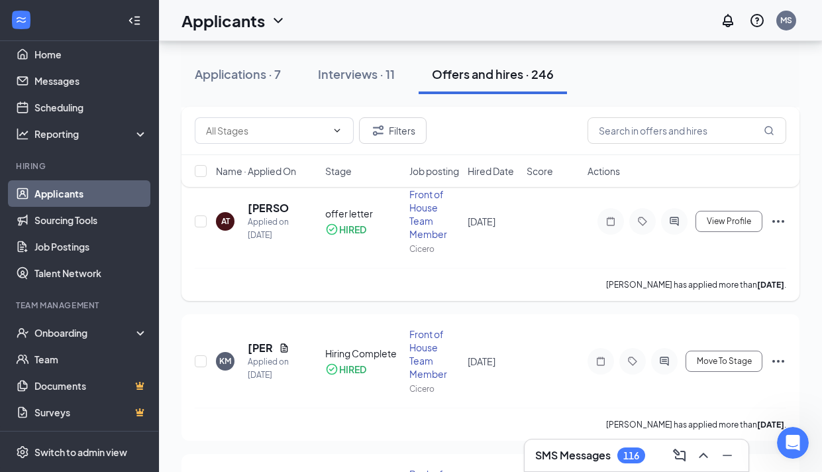
click at [350, 216] on div "offer letter" at bounding box center [363, 213] width 76 height 13
click at [272, 200] on div "Filters Name · Applied On Stage Job posting Hired Date Score Actions" at bounding box center [491, 153] width 618 height 93
click at [268, 200] on div "Filters Name · Applied On Stage Job posting Hired Date Score Actions" at bounding box center [491, 153] width 618 height 93
click at [264, 200] on div "Filters Name · Applied On Stage Job posting Hired Date Score Actions" at bounding box center [491, 153] width 618 height 93
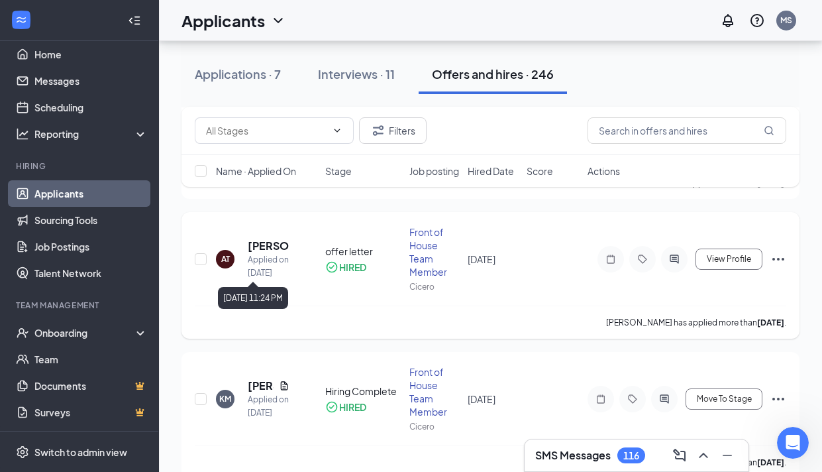
scroll to position [960, 0]
click at [268, 240] on h5 "[PERSON_NAME]" at bounding box center [269, 246] width 42 height 15
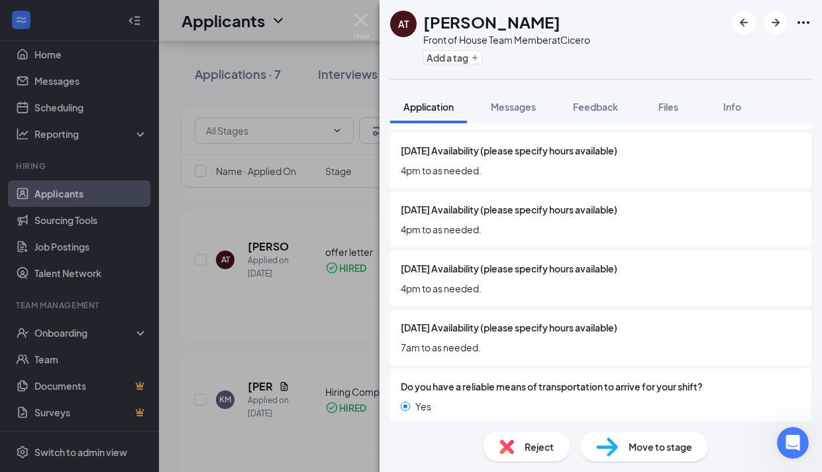
scroll to position [1548, 0]
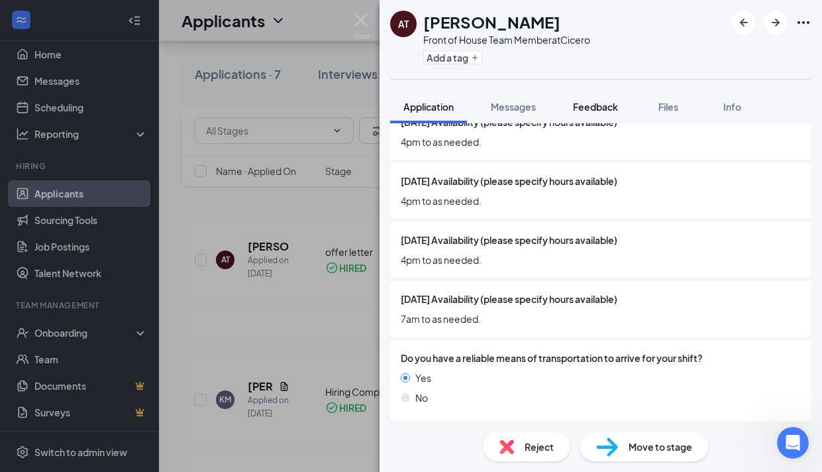
click at [592, 105] on span "Feedback" at bounding box center [595, 107] width 45 height 12
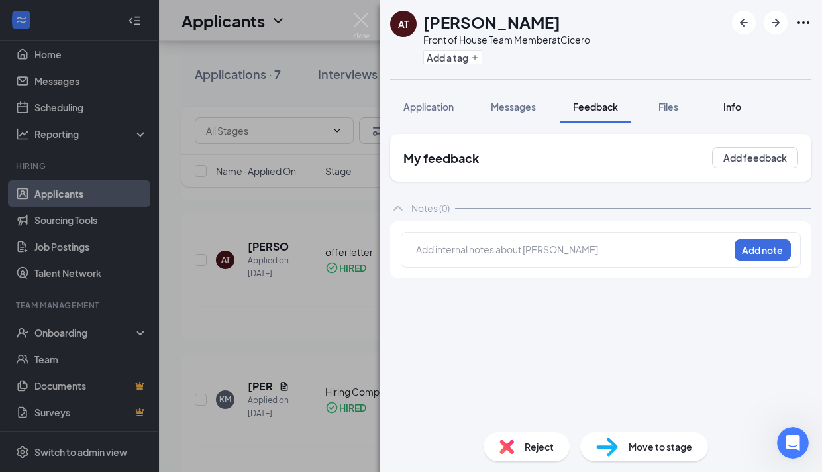
click at [738, 101] on span "Info" at bounding box center [733, 107] width 18 height 12
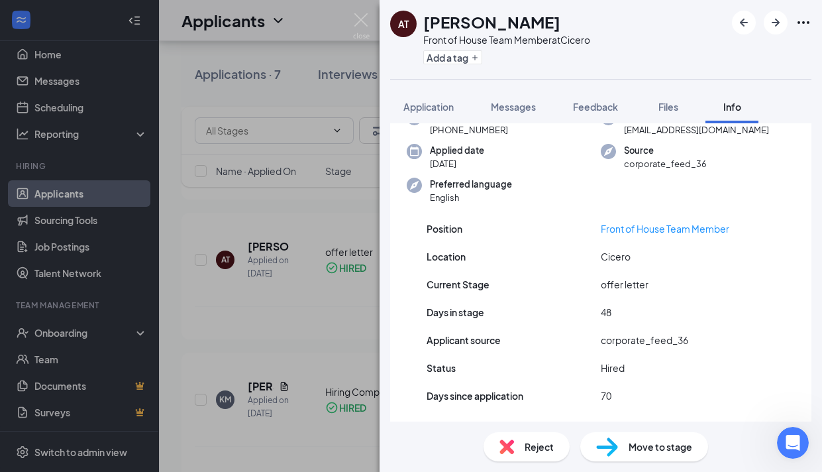
scroll to position [76, 0]
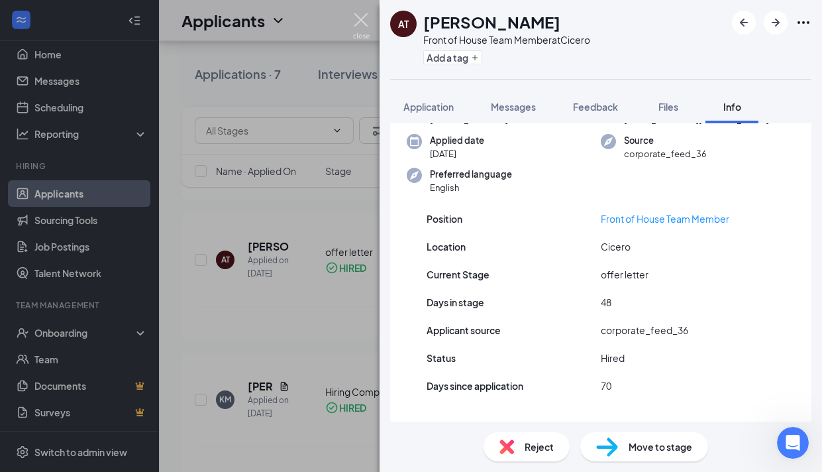
click at [368, 20] on img at bounding box center [361, 26] width 17 height 26
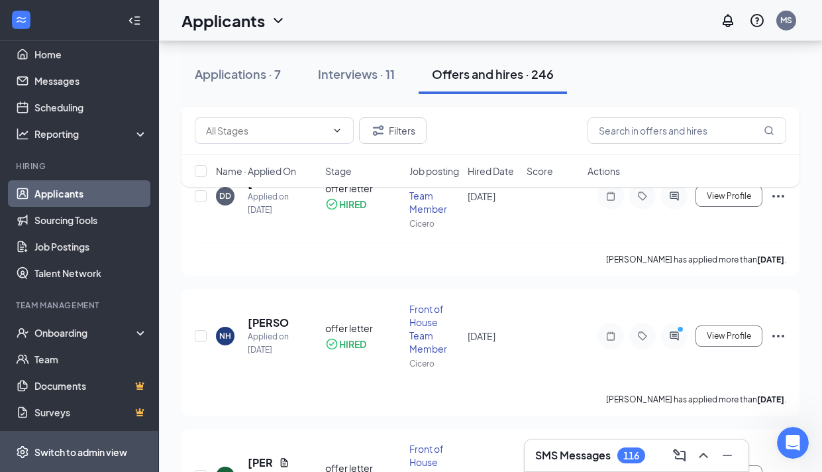
scroll to position [1544, 0]
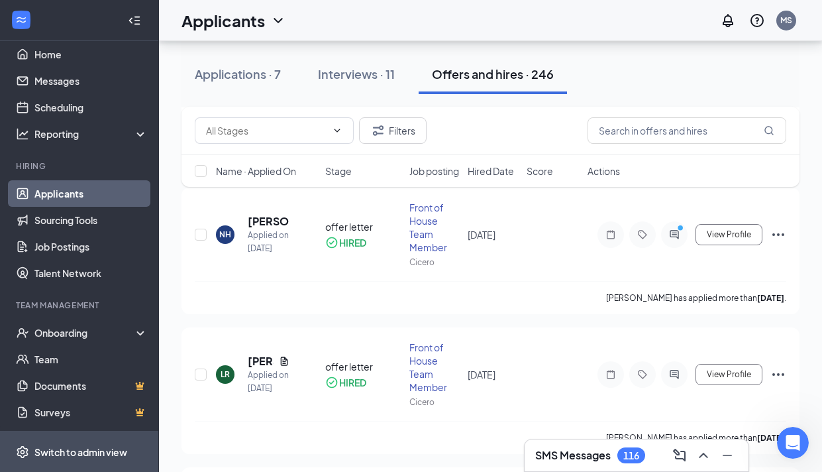
click at [66, 462] on span "Switch to admin view" at bounding box center [90, 451] width 113 height 40
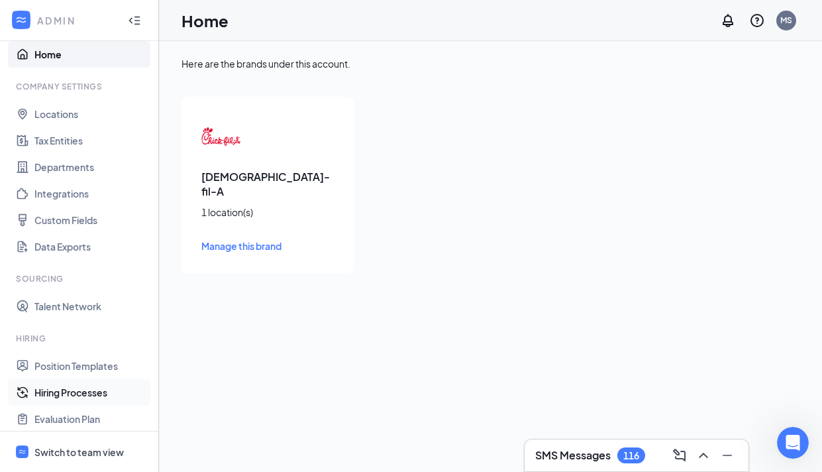
click at [66, 386] on link "Hiring Processes" at bounding box center [90, 392] width 113 height 27
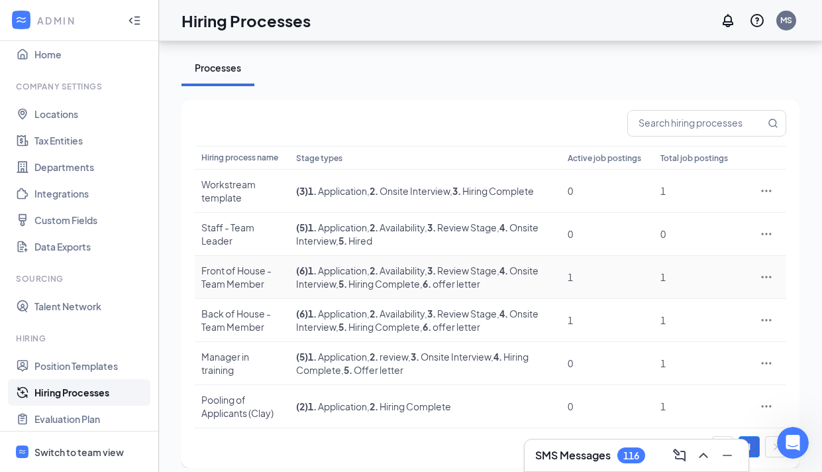
scroll to position [59, 0]
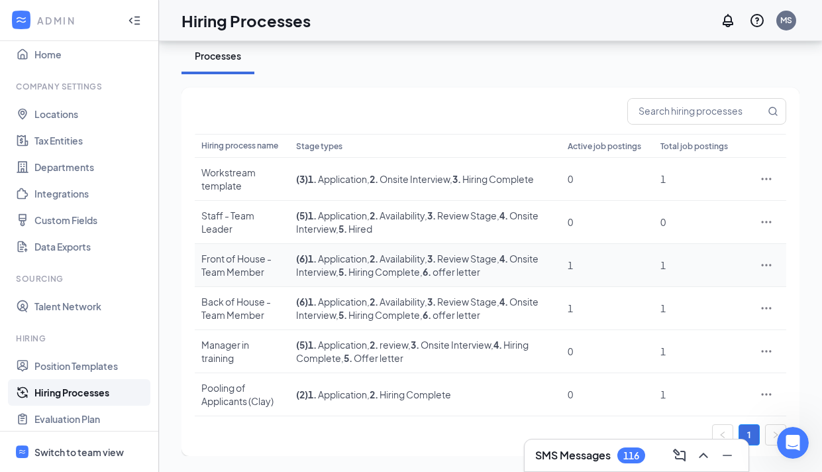
click at [242, 274] on div "Front of House - Team Member" at bounding box center [242, 265] width 82 height 27
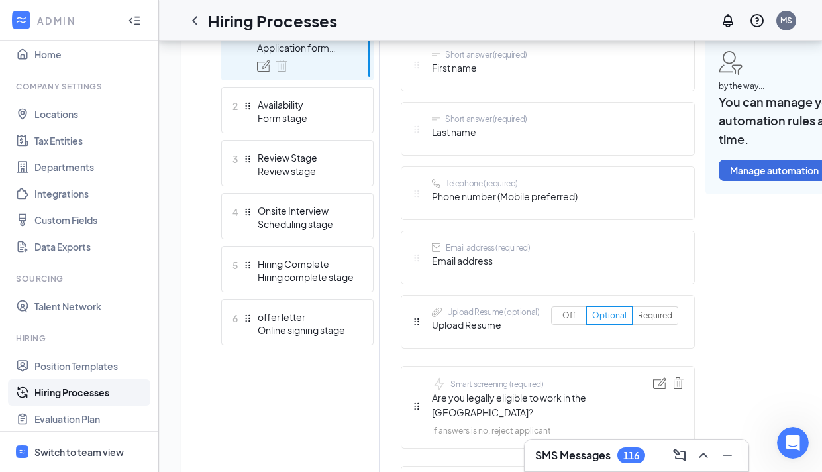
scroll to position [407, 0]
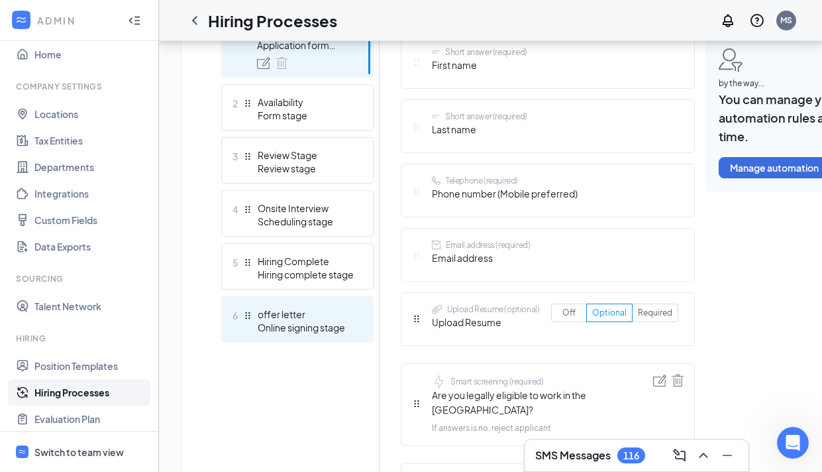
click at [308, 310] on div "offer letter" at bounding box center [306, 314] width 97 height 13
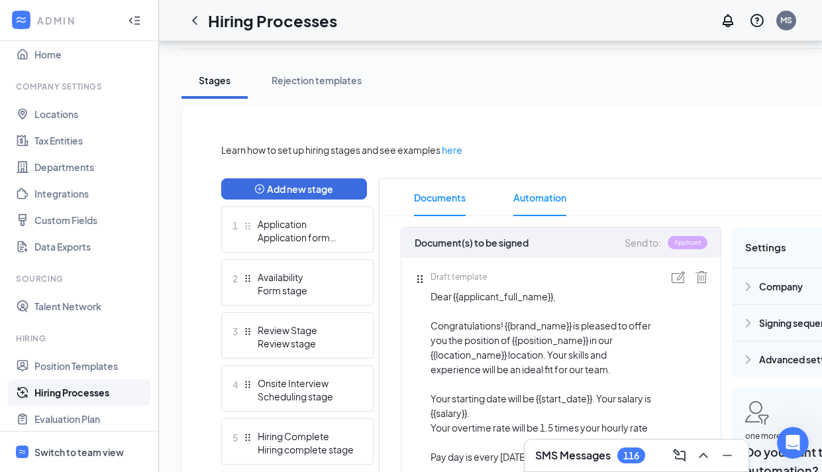
scroll to position [218, 0]
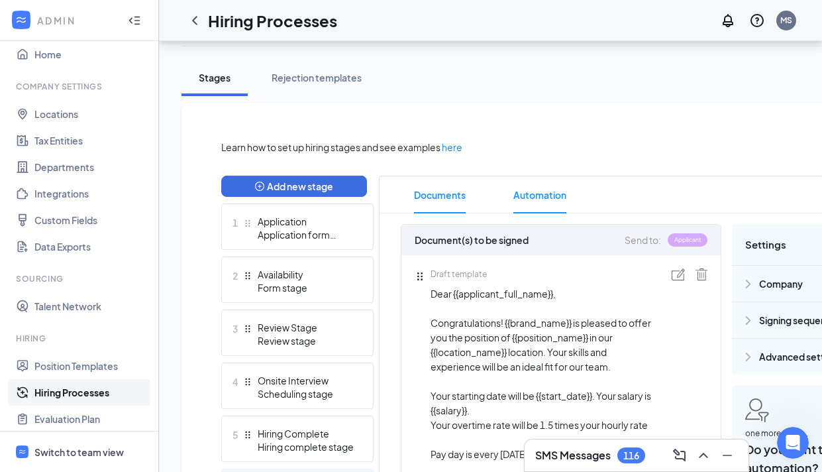
click at [544, 206] on span "Automation" at bounding box center [540, 194] width 53 height 37
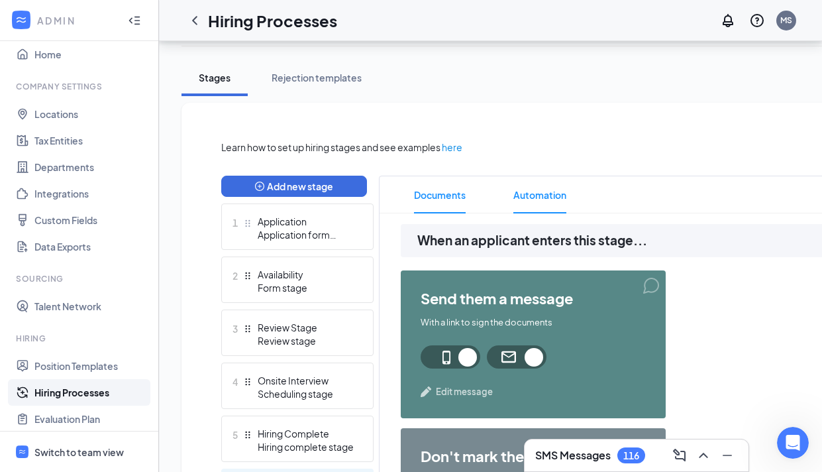
click at [433, 201] on span "Documents" at bounding box center [440, 194] width 52 height 37
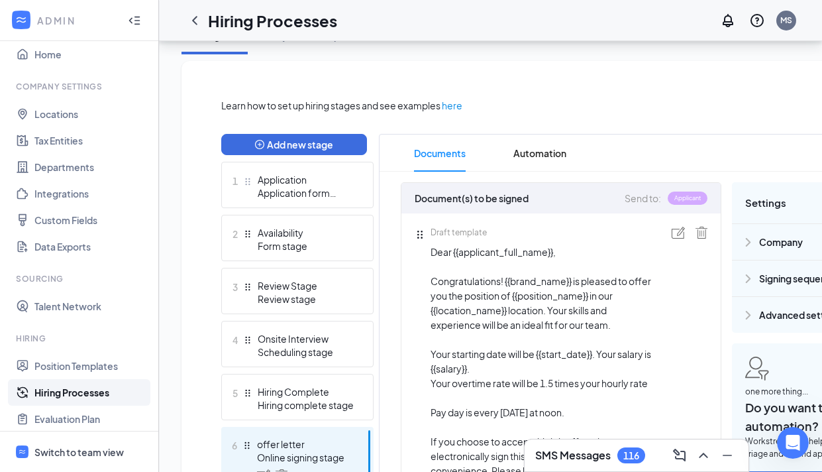
scroll to position [260, 0]
click at [543, 161] on span "Automation" at bounding box center [540, 152] width 53 height 37
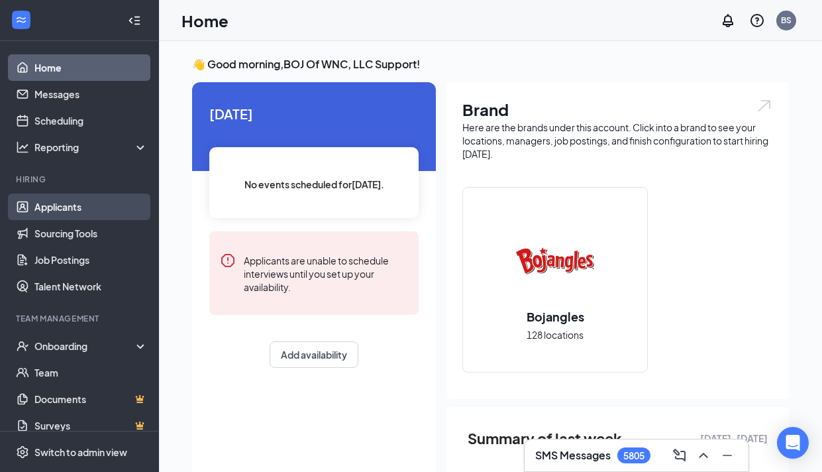
click at [107, 206] on link "Applicants" at bounding box center [90, 207] width 113 height 27
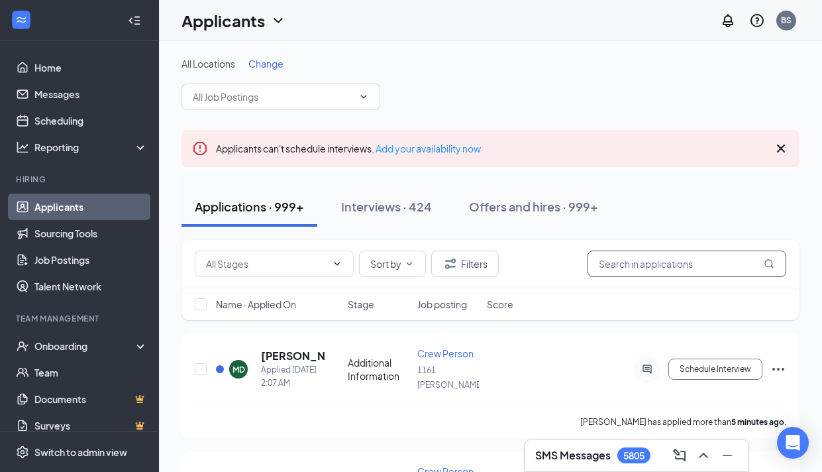
click at [685, 257] on input "text" at bounding box center [687, 264] width 199 height 27
paste input "[PERSON_NAME]"
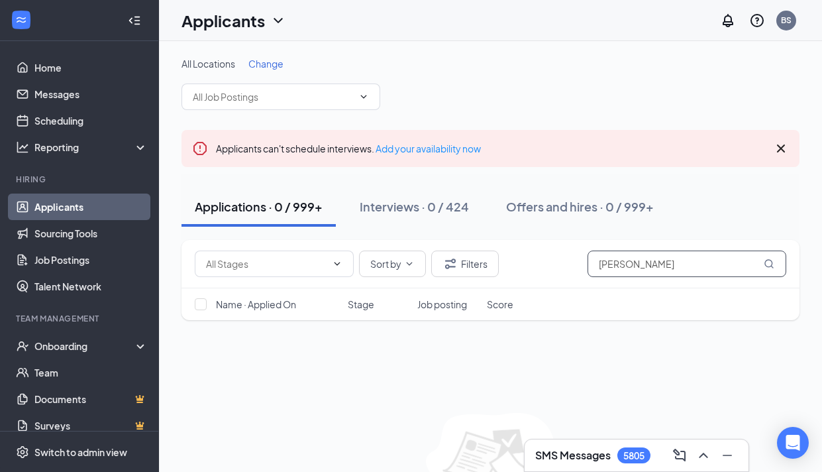
click at [654, 264] on input "[PERSON_NAME]" at bounding box center [687, 264] width 199 height 27
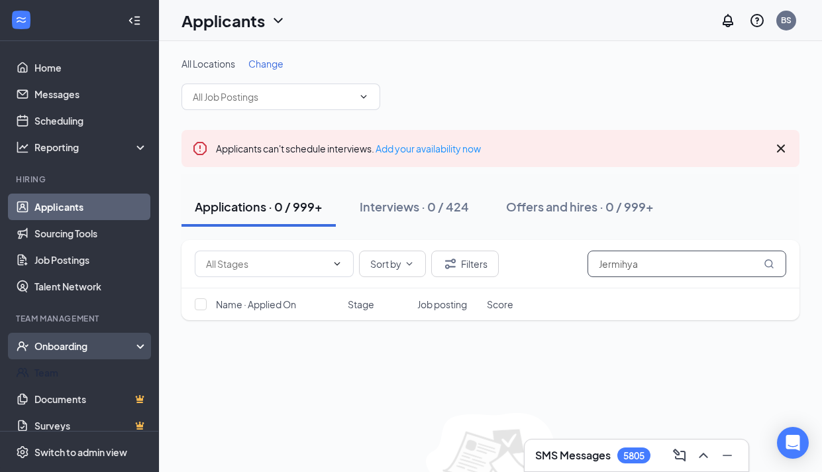
type input "Jermihya"
click at [113, 350] on div "Onboarding" at bounding box center [85, 345] width 102 height 13
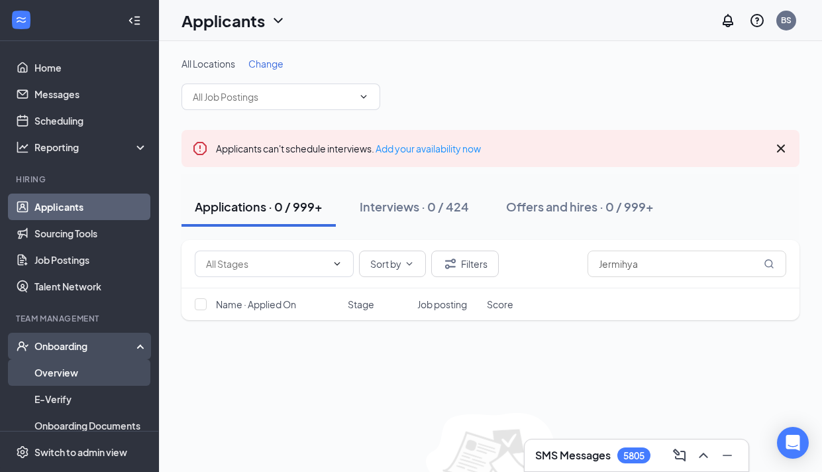
click at [105, 370] on link "Overview" at bounding box center [90, 372] width 113 height 27
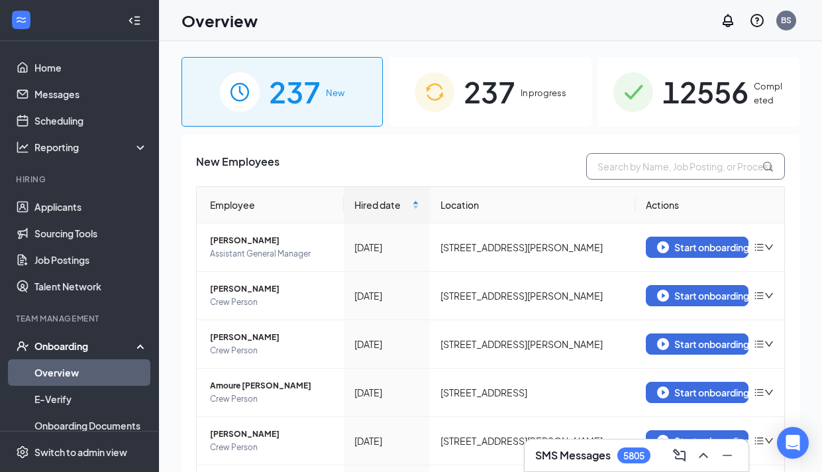
click at [667, 160] on input "text" at bounding box center [686, 166] width 199 height 27
paste input "Jermihya Samuels"
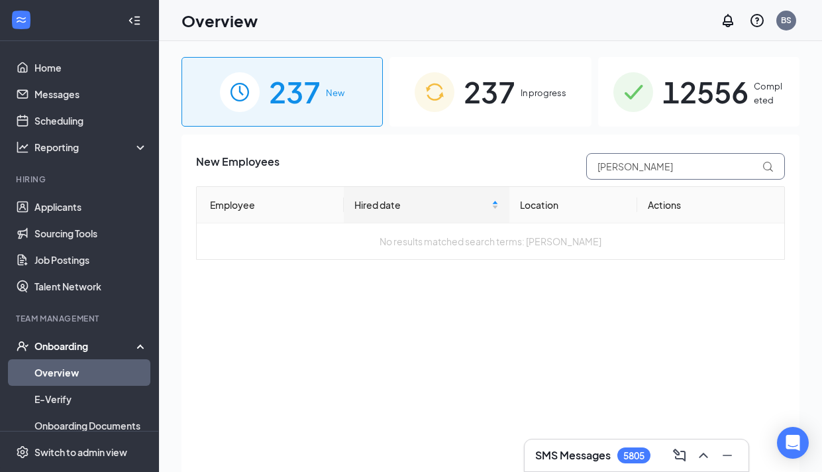
click at [655, 166] on input "Jermihya Samuels" at bounding box center [686, 166] width 199 height 27
type input "Jermihya"
drag, startPoint x: 673, startPoint y: 168, endPoint x: 541, endPoint y: 170, distance: 131.9
click at [541, 170] on div "New Employees Jermihya" at bounding box center [490, 166] width 589 height 27
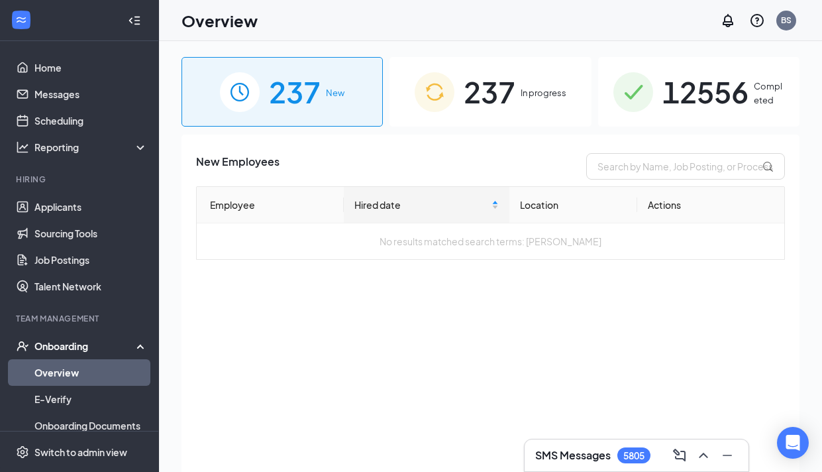
click at [504, 91] on span "237" at bounding box center [490, 92] width 52 height 46
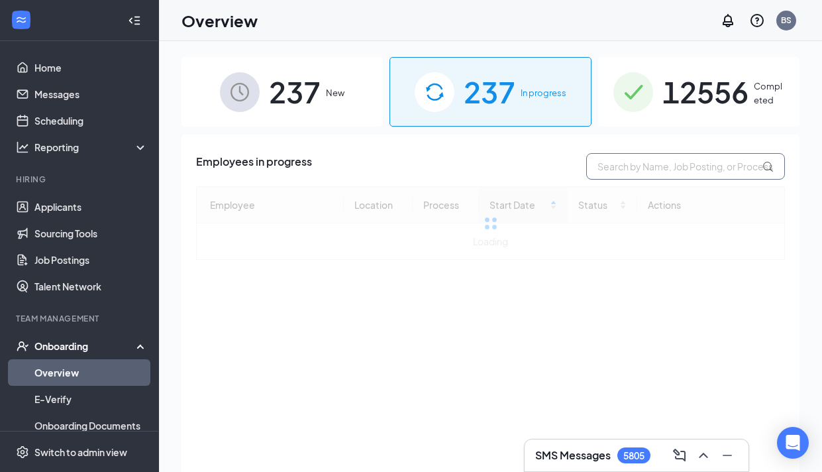
click at [638, 171] on input "text" at bounding box center [686, 166] width 199 height 27
paste input "Jermihya"
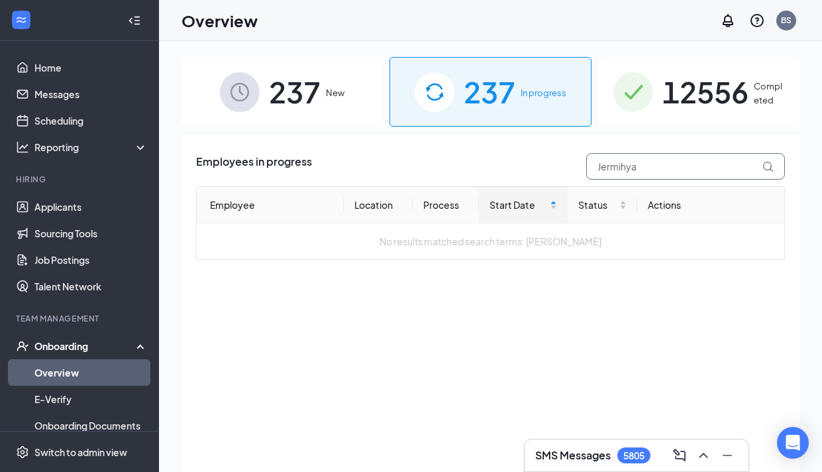
type input "Jermihya"
click at [717, 112] on span "12556" at bounding box center [706, 92] width 86 height 46
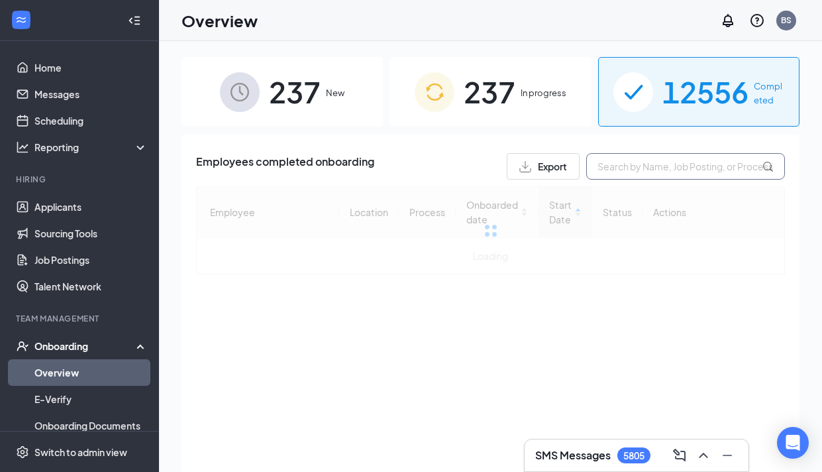
click at [691, 170] on input "text" at bounding box center [686, 166] width 199 height 27
paste input "Jermihya"
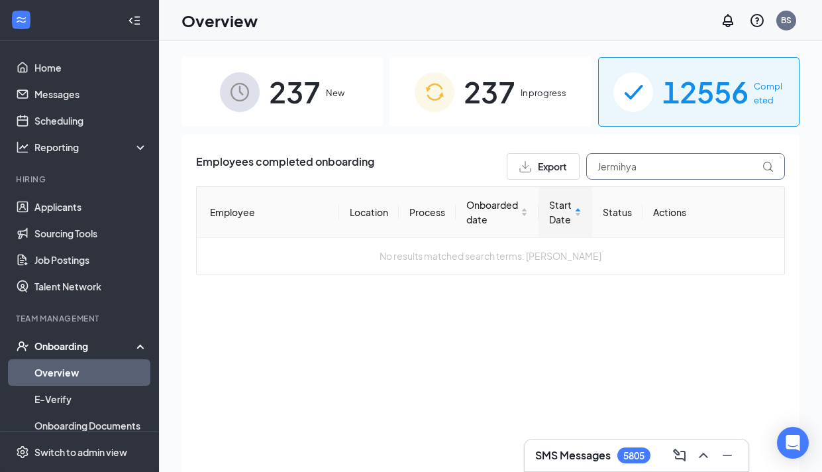
type input "Jermihya"
click at [304, 102] on span "237" at bounding box center [295, 92] width 52 height 46
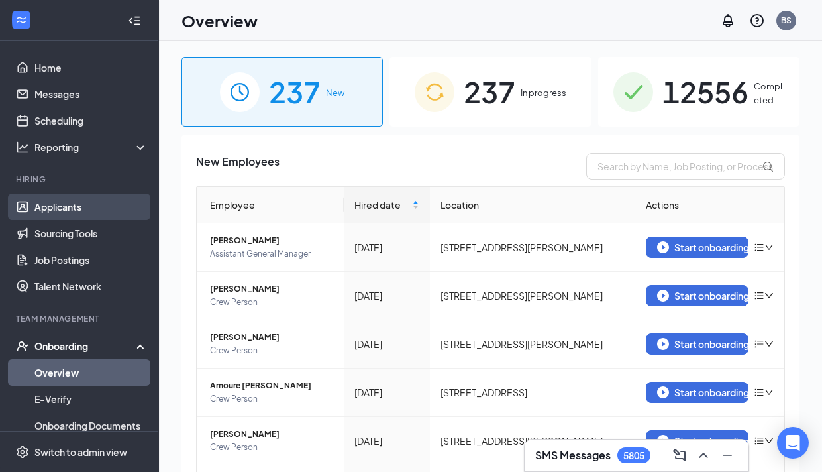
click at [113, 201] on link "Applicants" at bounding box center [90, 207] width 113 height 27
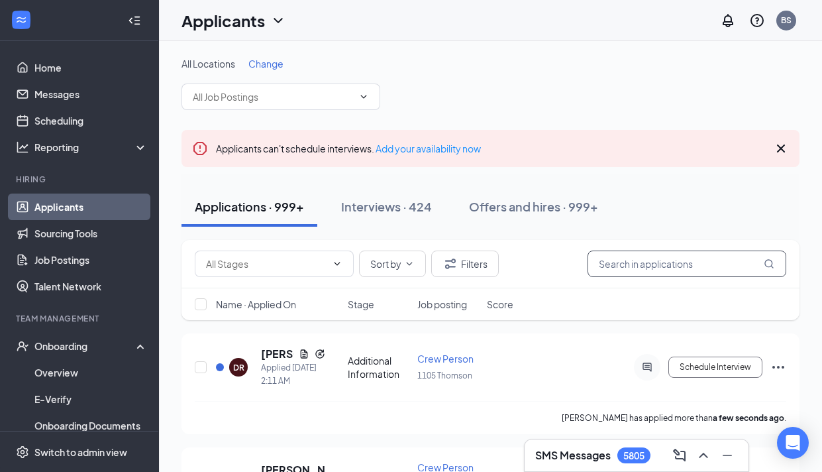
click at [641, 257] on input "text" at bounding box center [687, 264] width 199 height 27
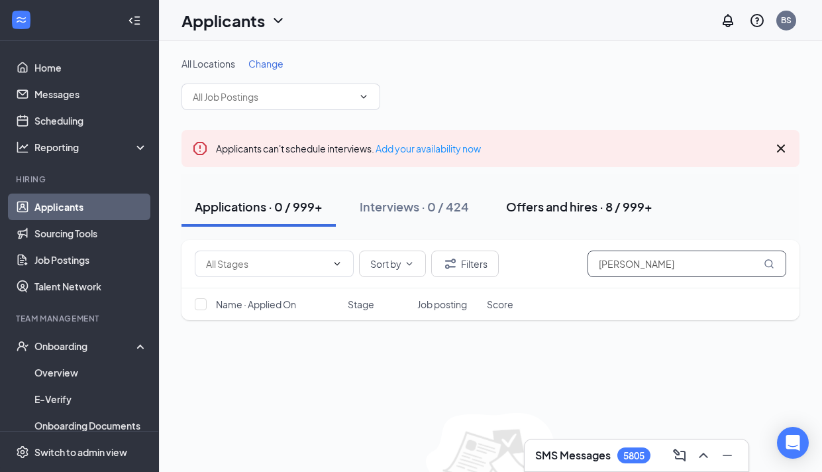
type input "Samuels"
click at [624, 207] on div "Offers and hires · 8 / 999+" at bounding box center [579, 206] width 146 height 17
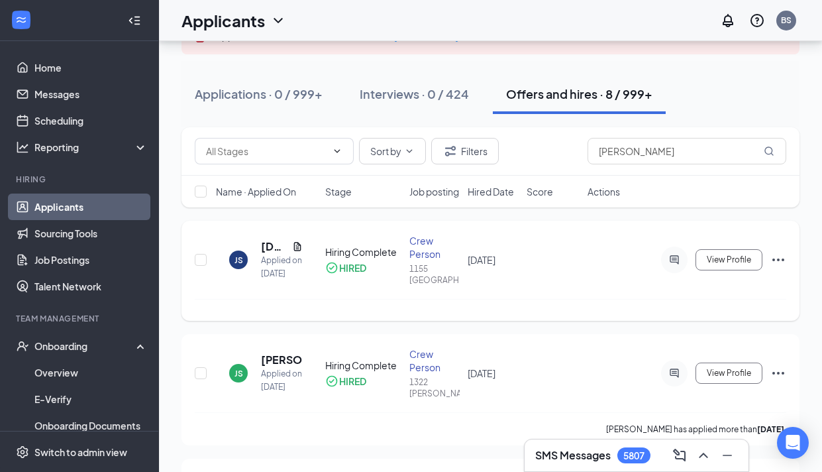
scroll to position [111, 0]
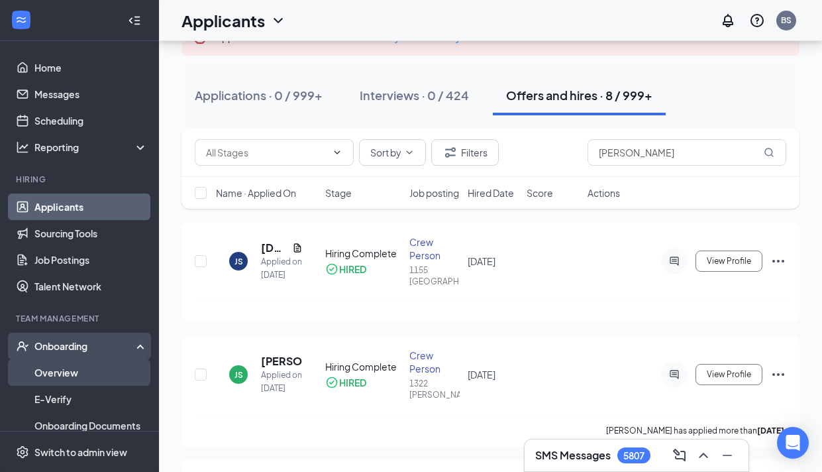
click at [85, 367] on link "Overview" at bounding box center [90, 372] width 113 height 27
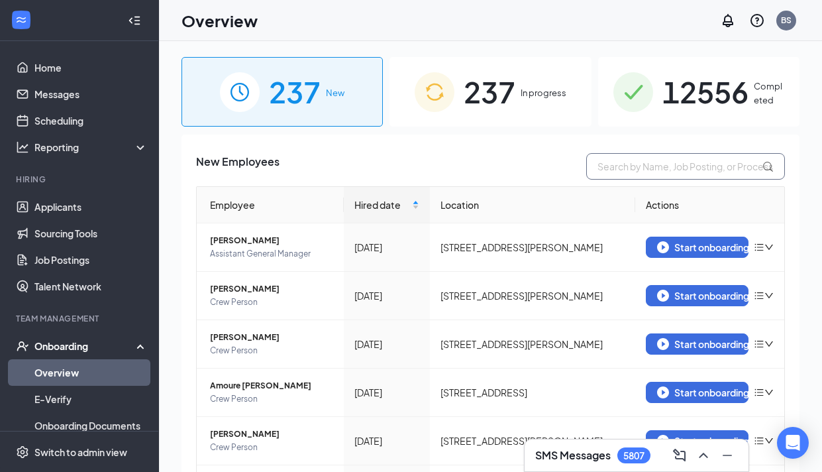
click at [640, 160] on input "text" at bounding box center [686, 166] width 199 height 27
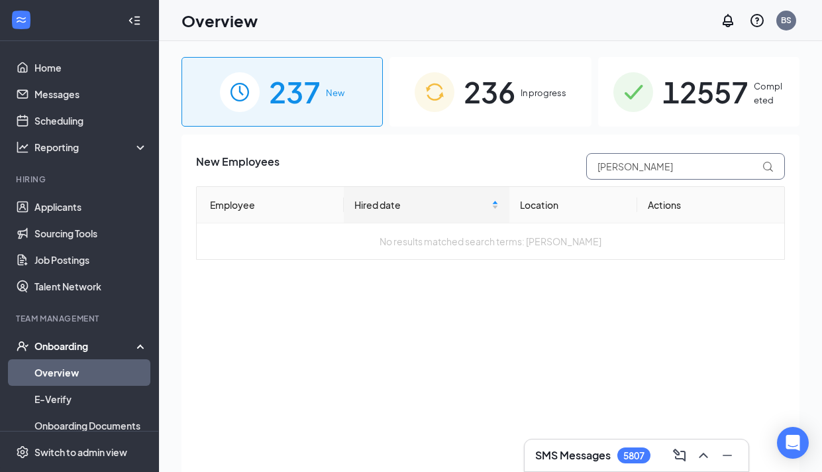
type input "Samuels"
click at [92, 365] on link "Overview" at bounding box center [90, 372] width 113 height 27
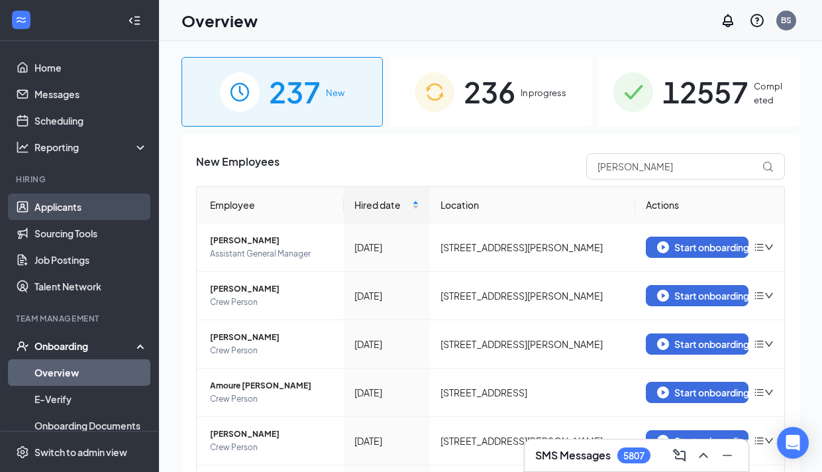
click at [105, 210] on link "Applicants" at bounding box center [90, 207] width 113 height 27
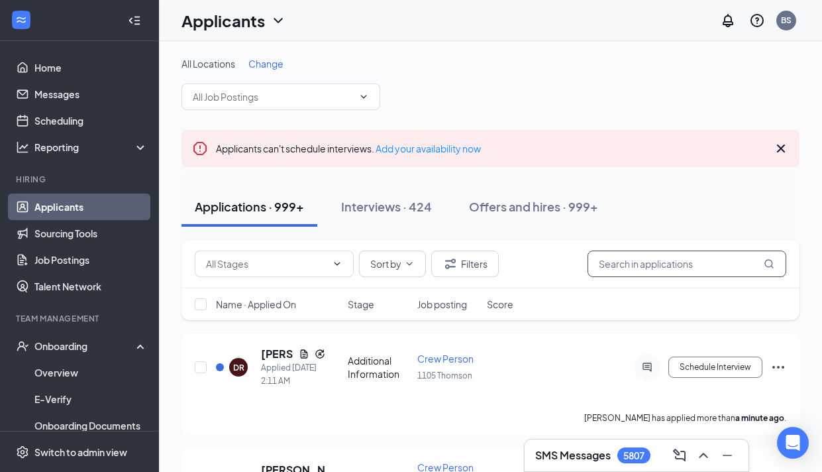
click at [646, 256] on input "text" at bounding box center [687, 264] width 199 height 27
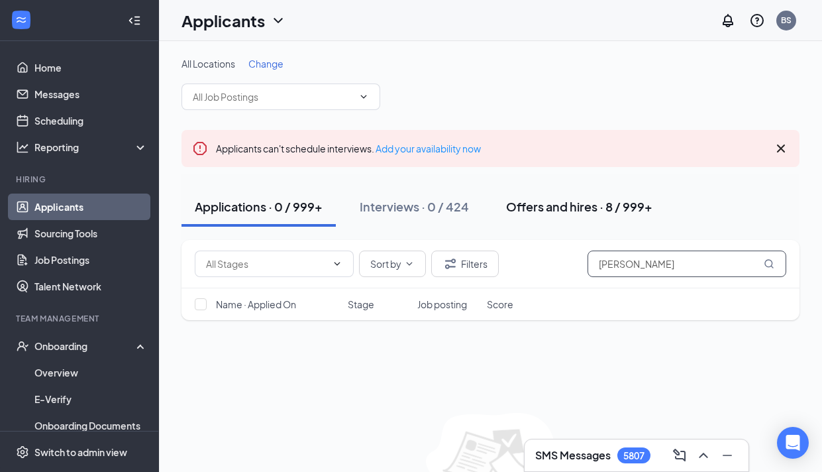
type input "Samuels"
click at [539, 201] on div "Offers and hires · 8 / 999+" at bounding box center [579, 206] width 146 height 17
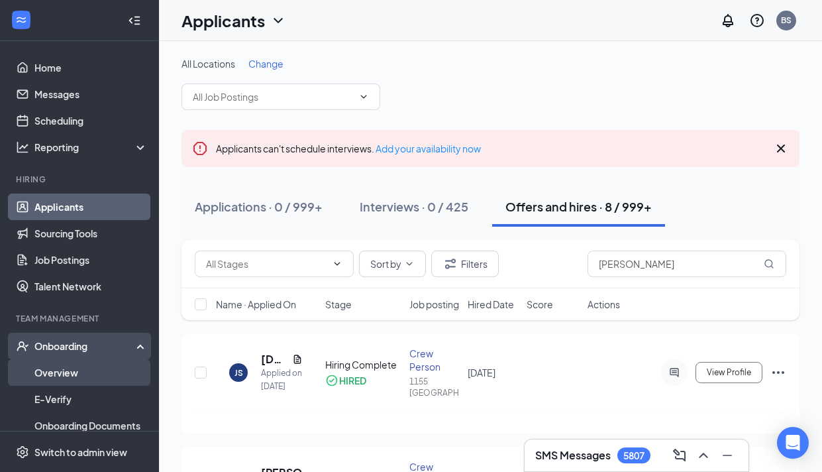
scroll to position [179, 0]
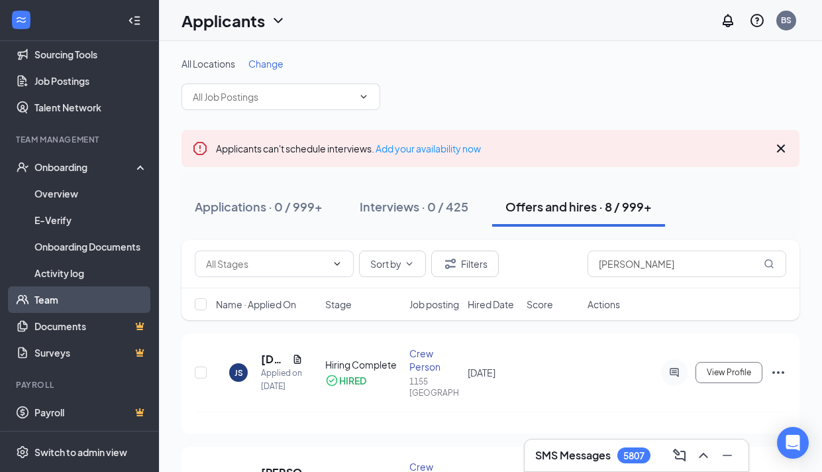
click at [115, 302] on link "Team" at bounding box center [90, 299] width 113 height 27
